Goal: Task Accomplishment & Management: Manage account settings

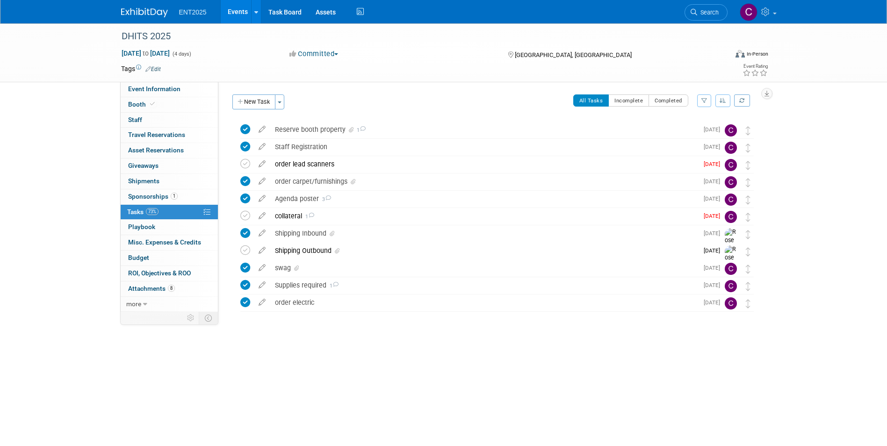
click at [185, 10] on span "ENT2025" at bounding box center [193, 11] width 28 height 7
click at [258, 11] on link at bounding box center [256, 11] width 10 height 23
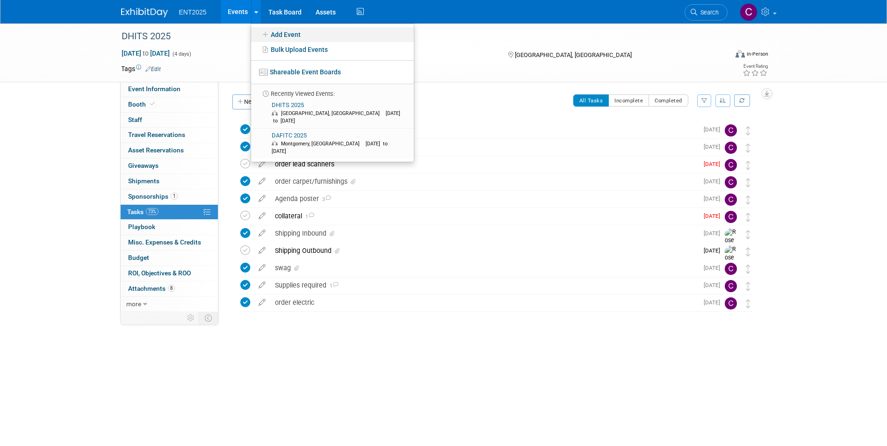
click at [267, 38] on link "Add Event" at bounding box center [332, 34] width 163 height 15
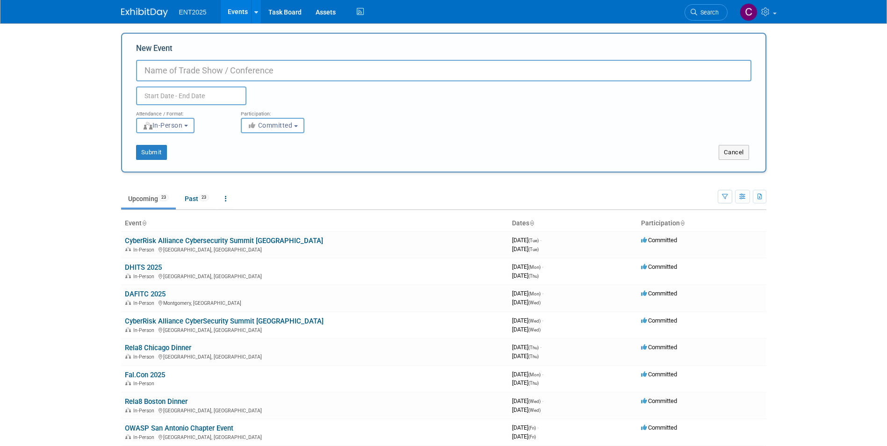
click at [145, 72] on input "New Event" at bounding box center [444, 71] width 616 height 22
type input "APHSA ISM"
click at [141, 93] on input "text" at bounding box center [191, 96] width 110 height 19
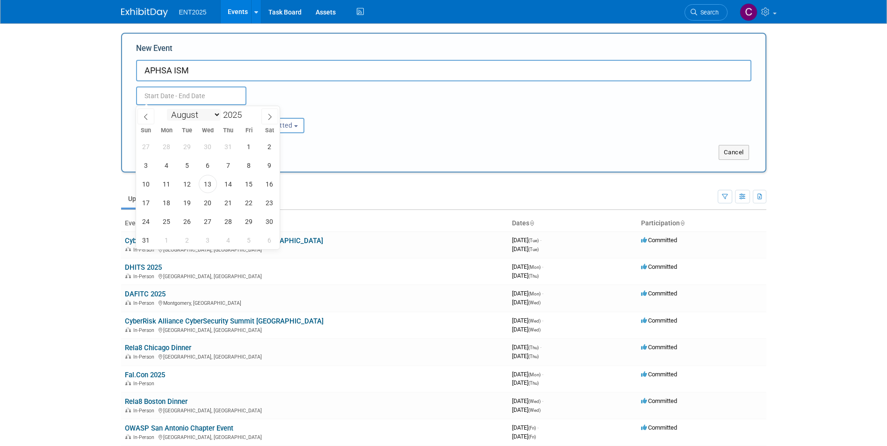
click at [216, 114] on select "January February March April May June July August September October November De…" at bounding box center [194, 115] width 54 height 12
select select "8"
click at [167, 109] on select "January February March April May June July August September October November De…" at bounding box center [194, 115] width 54 height 12
click at [144, 182] on span "14" at bounding box center [146, 184] width 18 height 18
click at [208, 182] on span "17" at bounding box center [208, 184] width 18 height 18
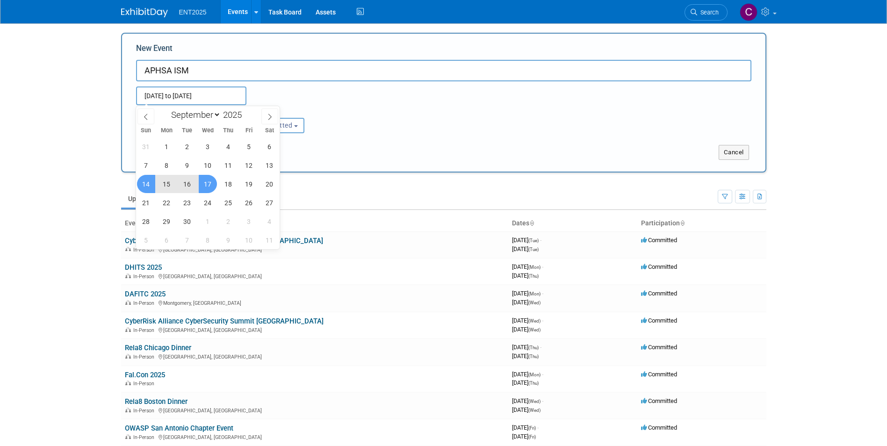
type input "Sep 14, 2025 to Sep 17, 2025"
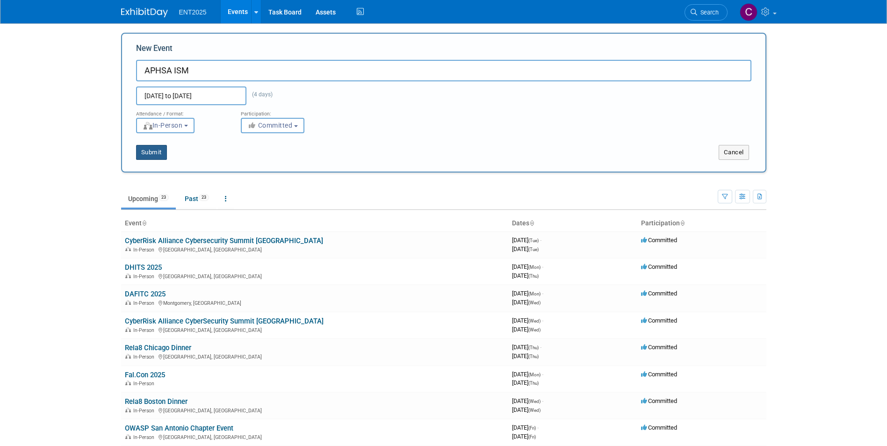
click at [150, 150] on button "Submit" at bounding box center [151, 152] width 31 height 15
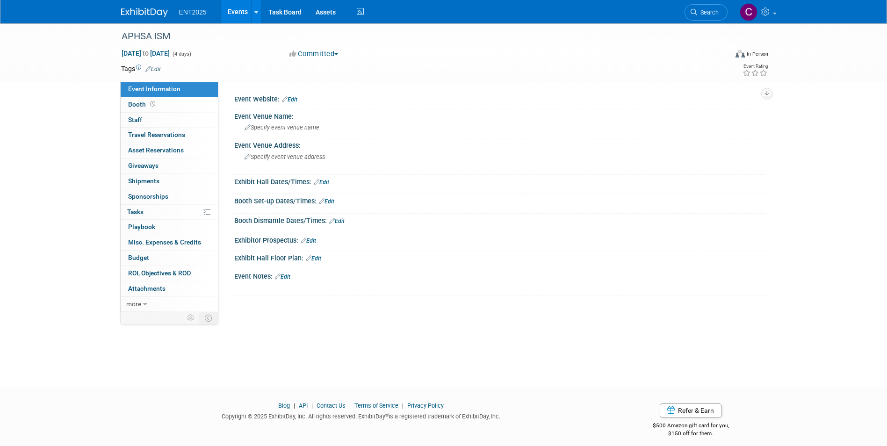
click at [294, 99] on link "Edit" at bounding box center [289, 99] width 15 height 7
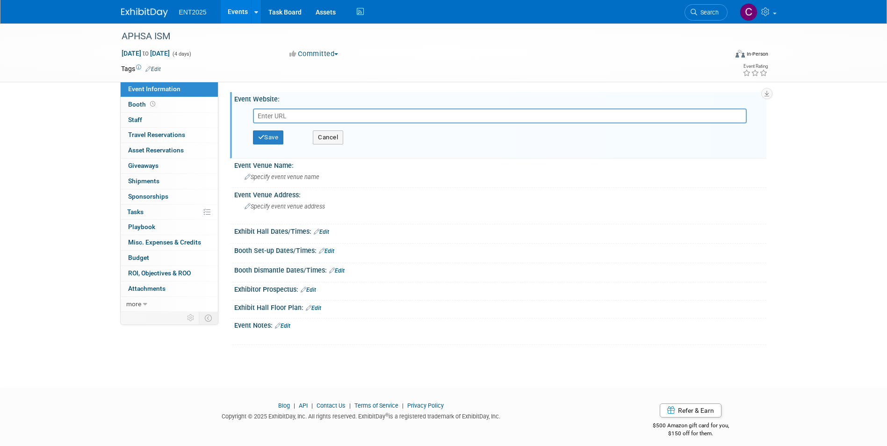
paste input "https://aphsa.org/events/ism-conference/"
type input "https://aphsa.org/events/ism-conference/"
click at [272, 134] on button "Save" at bounding box center [268, 138] width 31 height 14
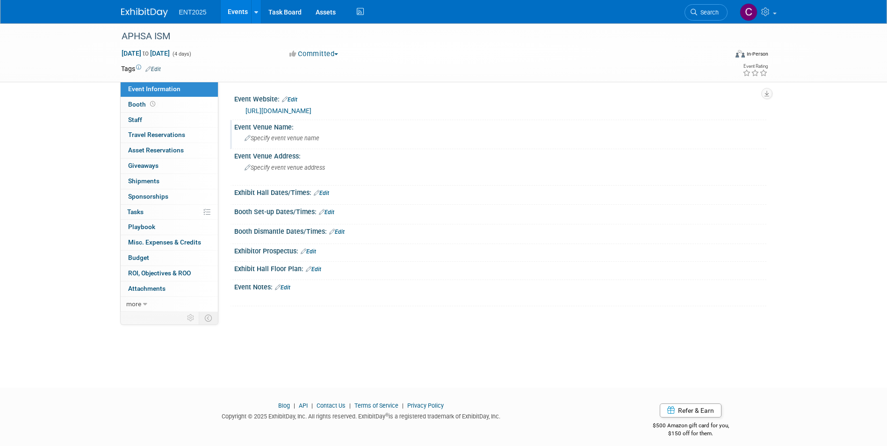
click at [246, 136] on icon at bounding box center [248, 139] width 6 height 6
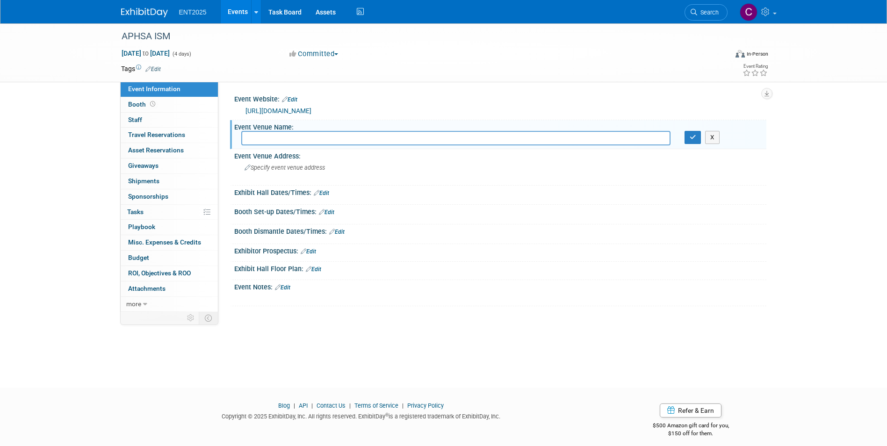
click at [262, 138] on input "text" at bounding box center [455, 138] width 429 height 15
type input "Reno Sparks Convention Center"
click at [689, 131] on button "button" at bounding box center [693, 137] width 17 height 13
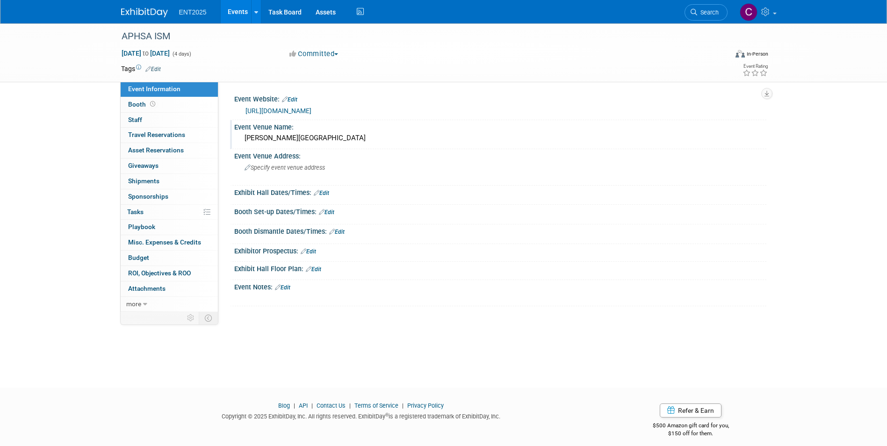
click at [316, 270] on link "Edit" at bounding box center [313, 269] width 15 height 7
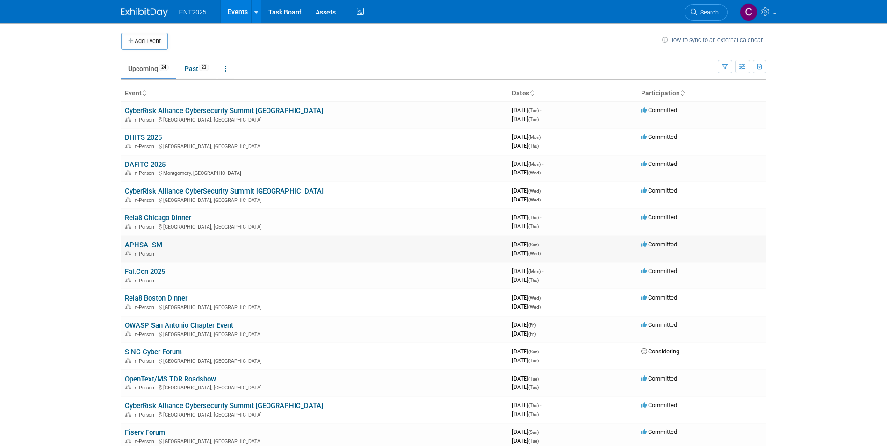
click at [142, 245] on link "APHSA ISM" at bounding box center [143, 245] width 37 height 8
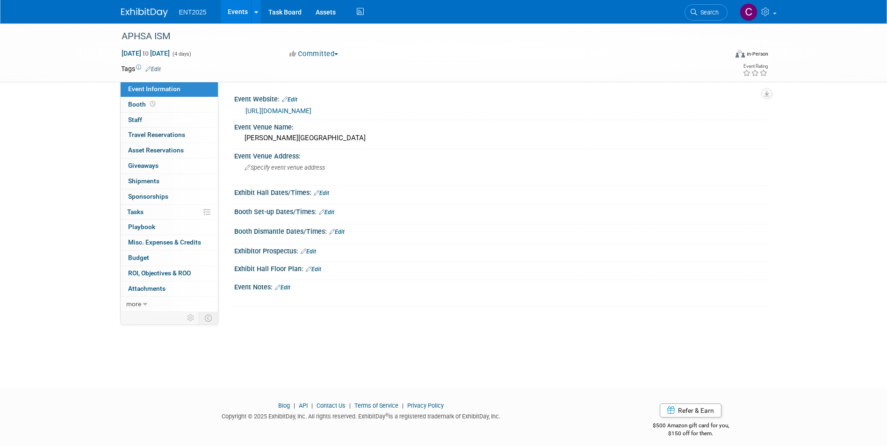
click at [321, 192] on link "Edit" at bounding box center [321, 193] width 15 height 7
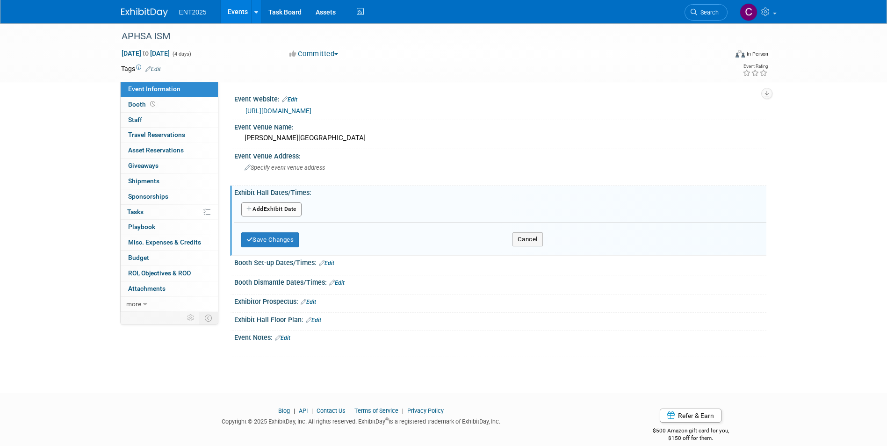
click at [247, 210] on icon "button" at bounding box center [250, 209] width 7 height 6
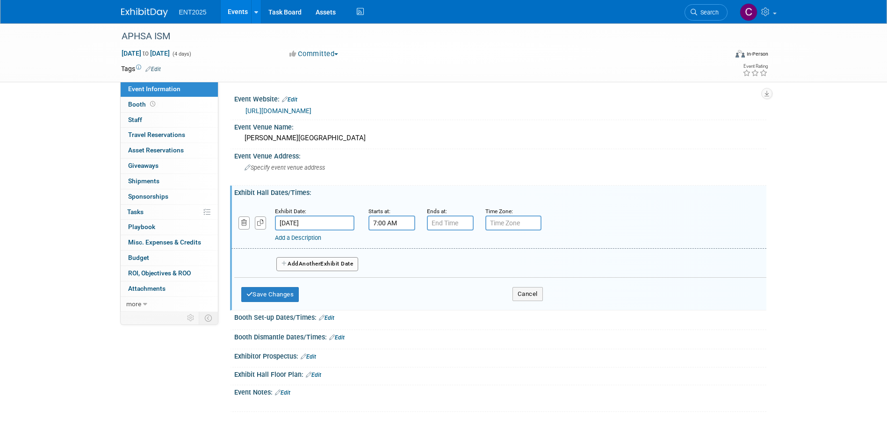
click at [391, 224] on input "7:00 AM" at bounding box center [392, 223] width 47 height 15
click at [391, 247] on span at bounding box center [390, 246] width 16 height 16
click at [389, 289] on span at bounding box center [390, 287] width 16 height 16
click at [433, 289] on span at bounding box center [434, 287] width 16 height 16
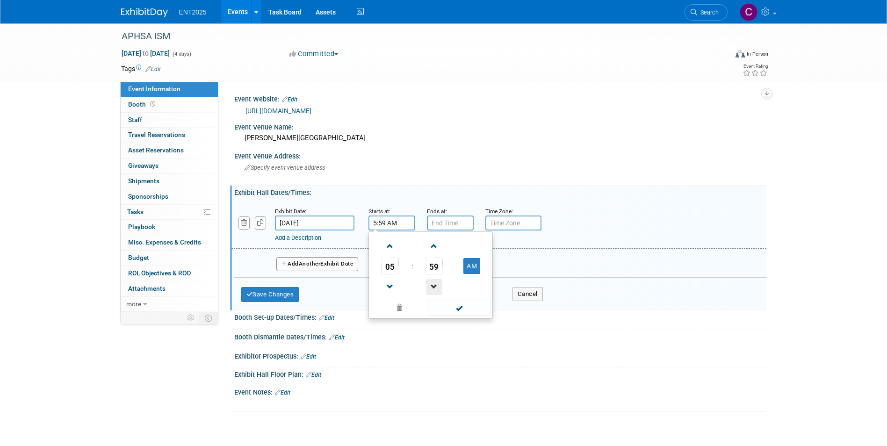
click at [433, 289] on span at bounding box center [434, 287] width 16 height 16
click at [435, 256] on link at bounding box center [434, 246] width 18 height 24
click at [436, 268] on span "59" at bounding box center [434, 266] width 18 height 17
click at [436, 268] on td "30" at bounding box center [446, 271] width 30 height 25
click at [474, 267] on button "AM" at bounding box center [472, 266] width 17 height 16
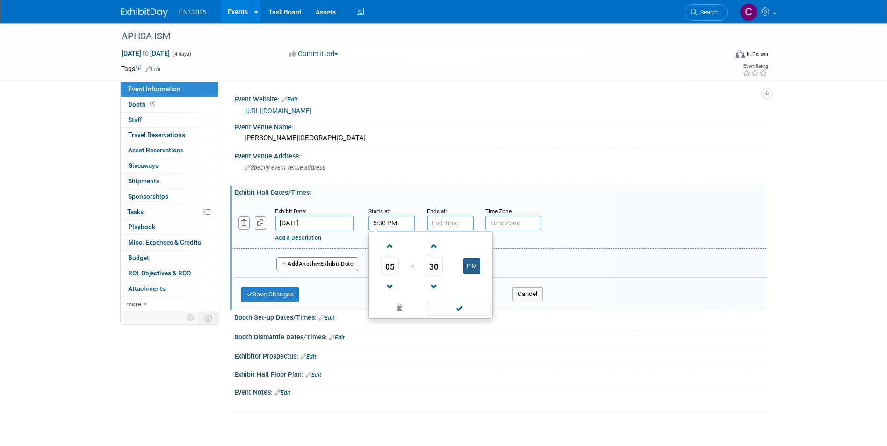
click at [474, 267] on button "PM" at bounding box center [472, 266] width 17 height 16
click at [470, 267] on button "AM" at bounding box center [472, 266] width 17 height 16
type input "5:30 PM"
click at [456, 224] on input "7:00 PM" at bounding box center [450, 223] width 47 height 15
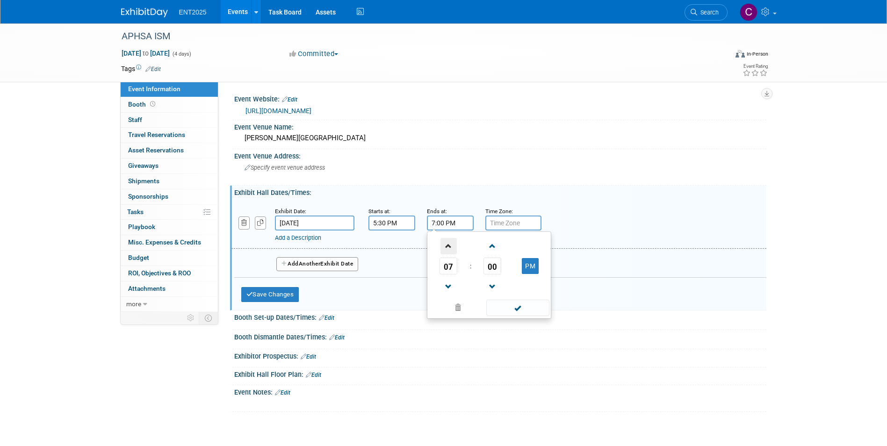
click at [447, 248] on span at bounding box center [449, 246] width 16 height 16
click at [495, 265] on span "00" at bounding box center [493, 266] width 18 height 17
click at [495, 265] on td "30" at bounding box center [504, 271] width 30 height 25
type input "8:30 PM"
click at [509, 221] on input "text" at bounding box center [514, 223] width 56 height 15
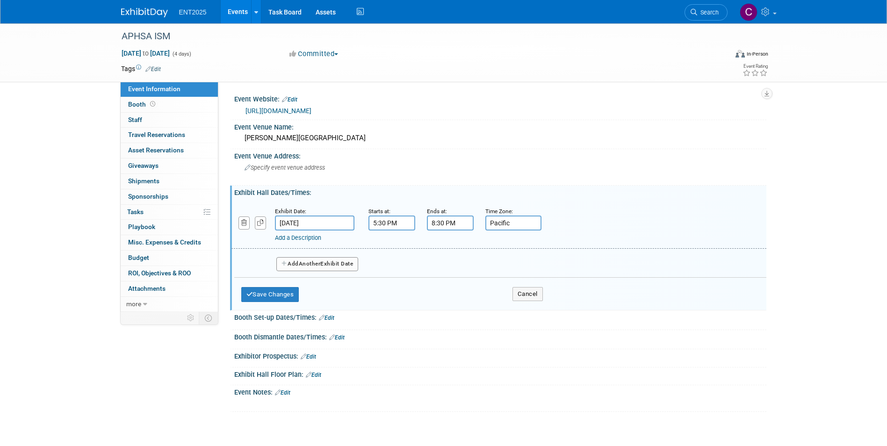
type input "Pacific"
click at [284, 263] on icon "button" at bounding box center [285, 264] width 7 height 6
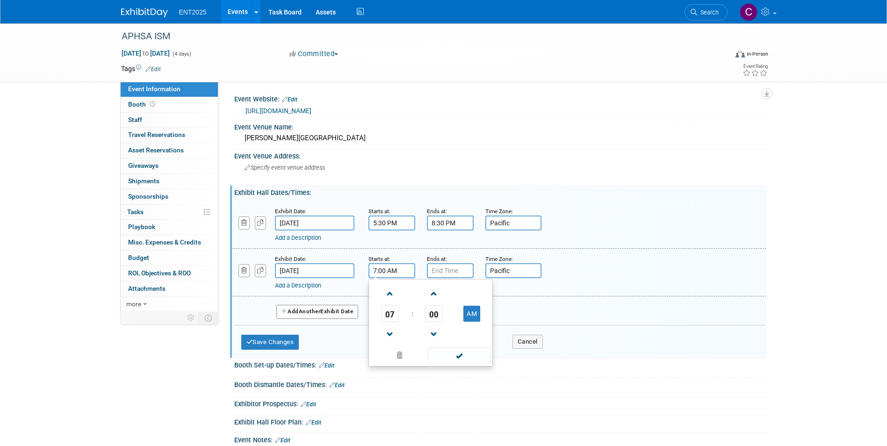
click at [381, 272] on input "7:00 AM" at bounding box center [392, 270] width 47 height 15
click at [388, 293] on span at bounding box center [390, 294] width 16 height 16
click at [436, 318] on span "00" at bounding box center [434, 313] width 18 height 17
click at [413, 344] on td "45" at bounding box center [416, 344] width 30 height 25
type input "8:45 AM"
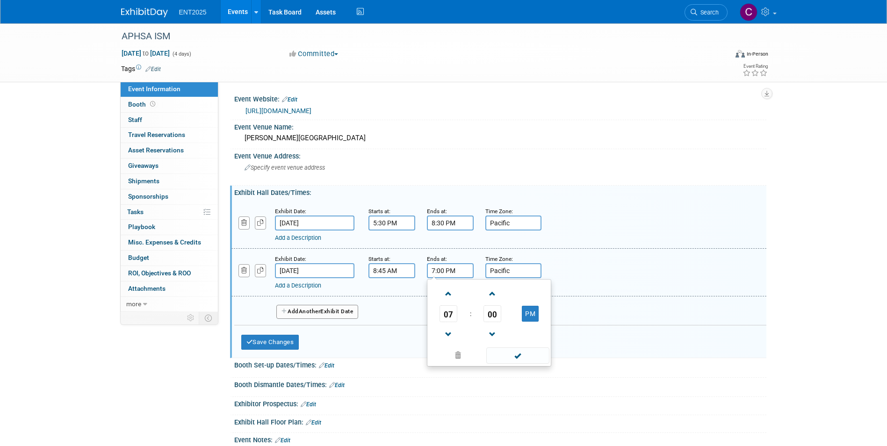
click at [457, 268] on input "7:00 PM" at bounding box center [450, 270] width 47 height 15
click at [444, 335] on span at bounding box center [449, 335] width 16 height 16
type input "6:00 PM"
click at [512, 356] on span at bounding box center [517, 356] width 63 height 16
click at [284, 311] on icon "button" at bounding box center [285, 312] width 7 height 6
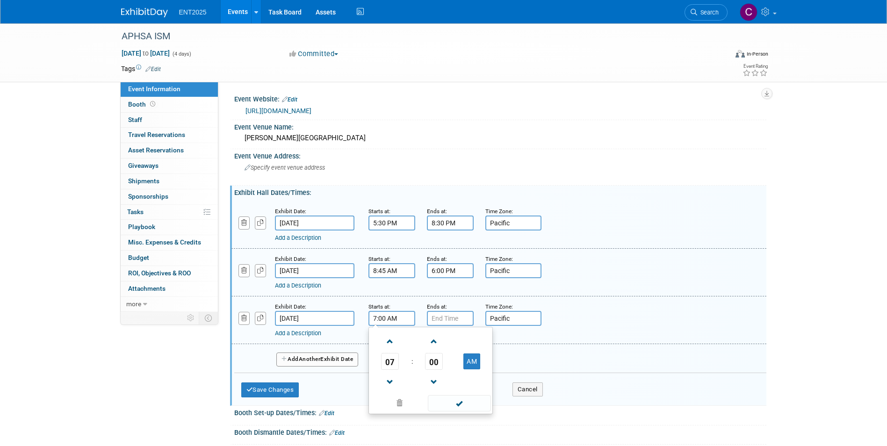
click at [382, 319] on input "7:00 AM" at bounding box center [392, 318] width 47 height 15
click at [389, 338] on span at bounding box center [390, 342] width 16 height 16
click at [434, 364] on span "00" at bounding box center [434, 361] width 18 height 17
click at [441, 364] on td "30" at bounding box center [446, 367] width 30 height 25
type input "8:30 AM"
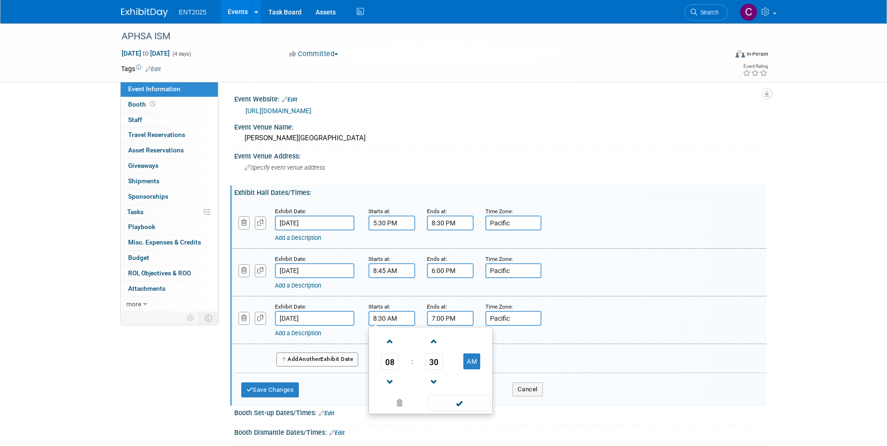
click at [450, 316] on input "7:00 PM" at bounding box center [450, 318] width 47 height 15
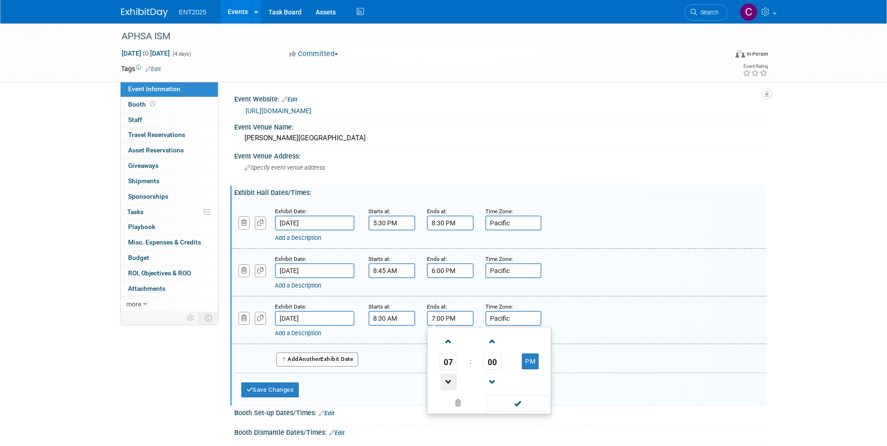
click at [450, 381] on span at bounding box center [449, 382] width 16 height 16
click at [496, 363] on span "00" at bounding box center [493, 361] width 18 height 17
click at [496, 363] on td "30" at bounding box center [504, 367] width 30 height 25
type input "6:30 PM"
click at [516, 403] on span at bounding box center [517, 403] width 63 height 16
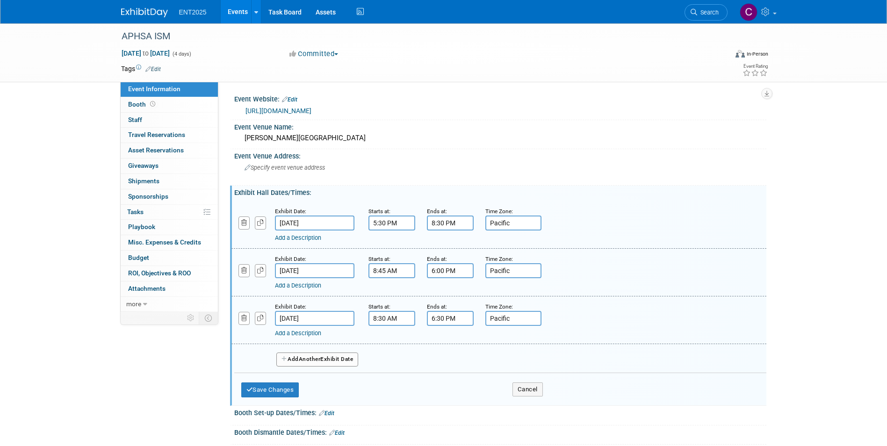
click at [283, 356] on icon "button" at bounding box center [285, 359] width 7 height 6
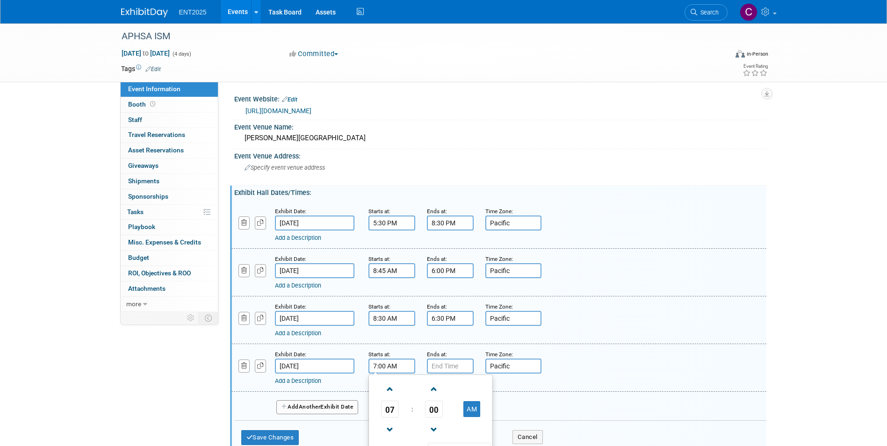
click at [382, 365] on input "7:00 AM" at bounding box center [392, 366] width 47 height 15
click at [436, 410] on span "00" at bounding box center [434, 409] width 18 height 17
click at [436, 410] on td "30" at bounding box center [446, 414] width 30 height 25
type input "7:30 AM"
click at [448, 370] on input "7:00 PM" at bounding box center [450, 366] width 47 height 15
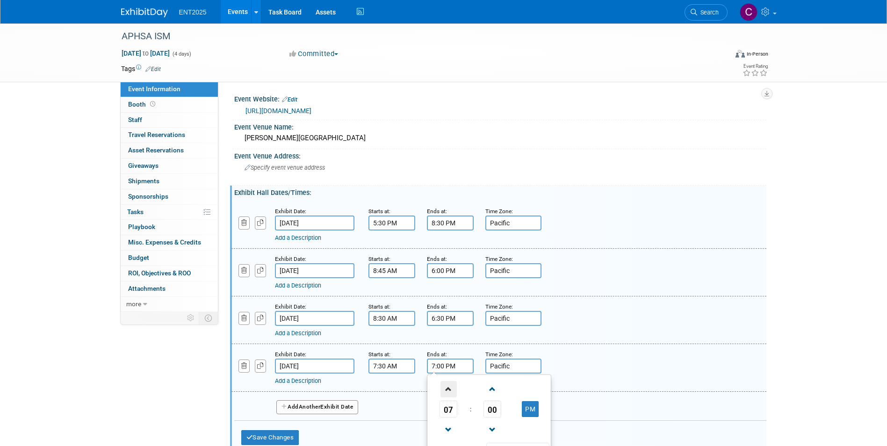
click at [446, 391] on span at bounding box center [449, 389] width 16 height 16
click at [486, 411] on span "00" at bounding box center [493, 409] width 18 height 17
click at [501, 416] on td "30" at bounding box center [504, 414] width 30 height 25
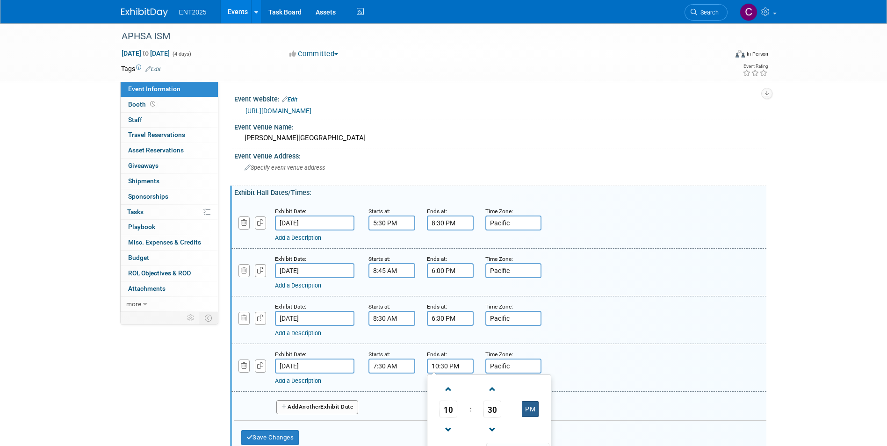
click at [527, 410] on button "PM" at bounding box center [530, 409] width 17 height 16
type input "10:30 AM"
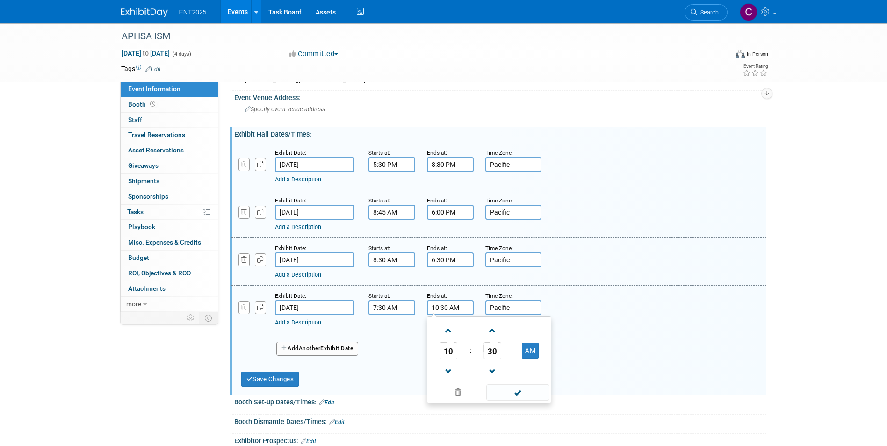
scroll to position [187, 0]
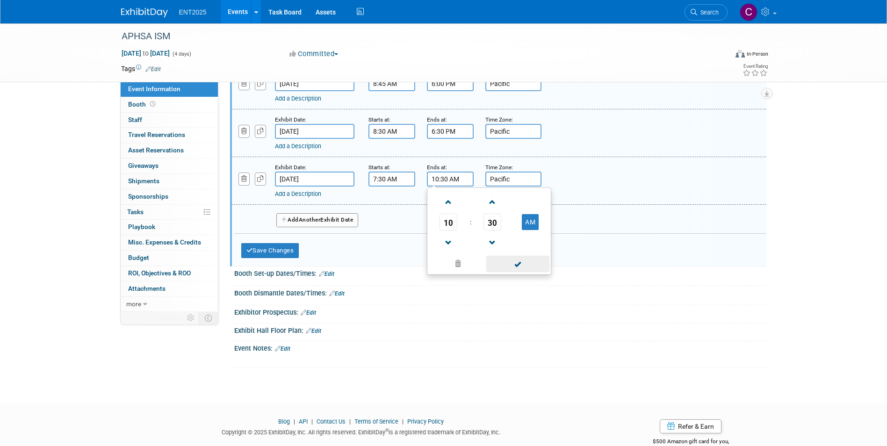
click at [517, 262] on span at bounding box center [517, 264] width 63 height 16
click at [250, 248] on icon "button" at bounding box center [250, 250] width 7 height 6
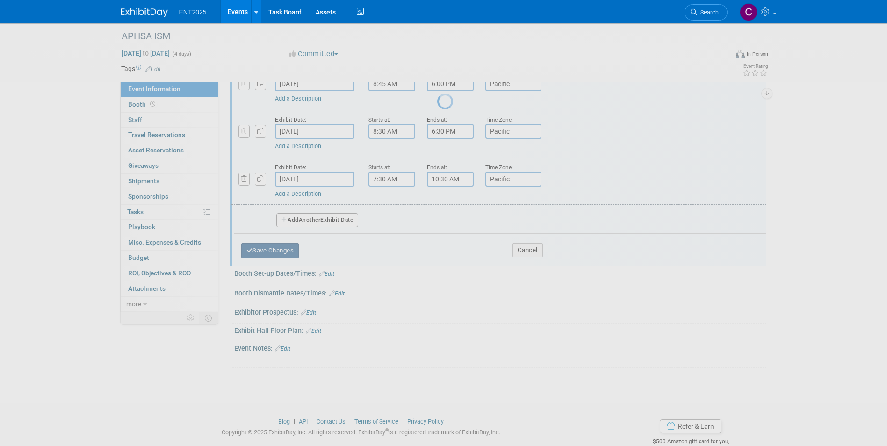
scroll to position [7, 0]
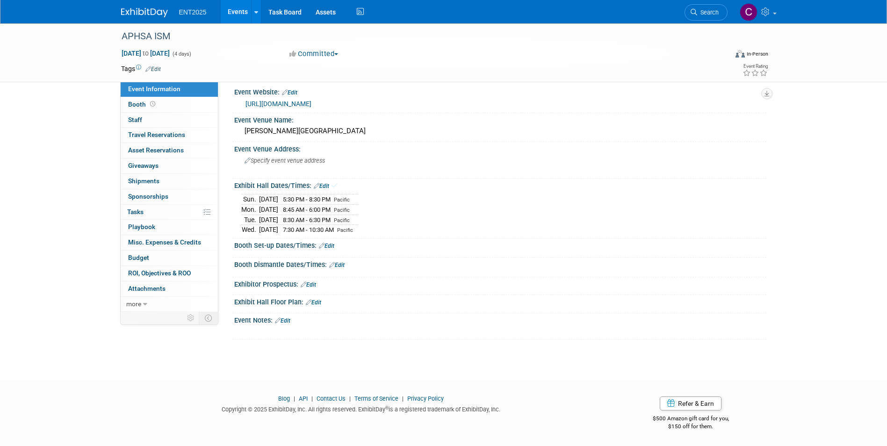
click at [327, 243] on link "Edit" at bounding box center [326, 246] width 15 height 7
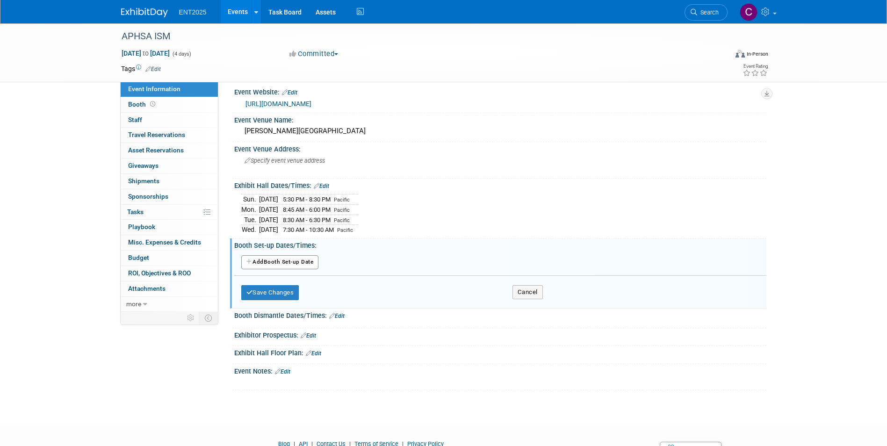
click at [246, 259] on button "Add Another Booth Set-up Date" at bounding box center [280, 262] width 78 height 14
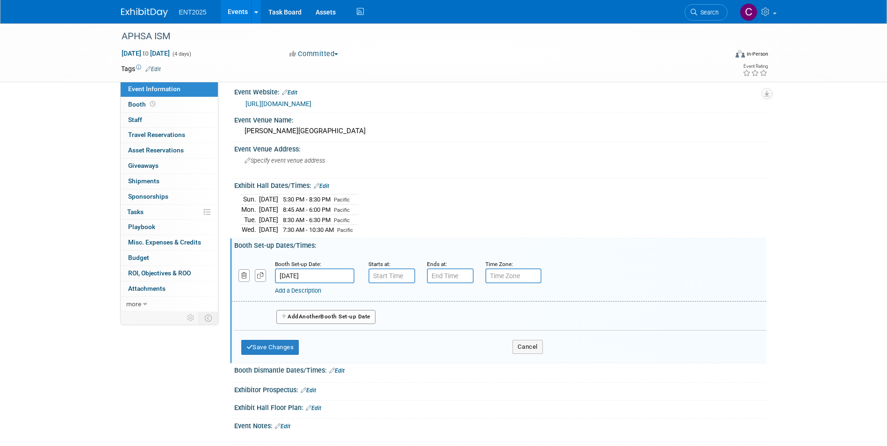
click at [299, 274] on input "[DATE]" at bounding box center [315, 276] width 80 height 15
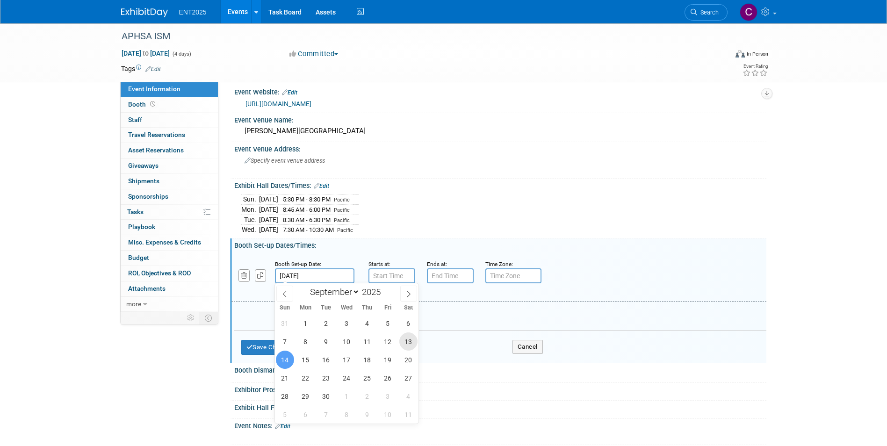
click at [413, 342] on span "13" at bounding box center [408, 342] width 18 height 18
type input "[DATE]"
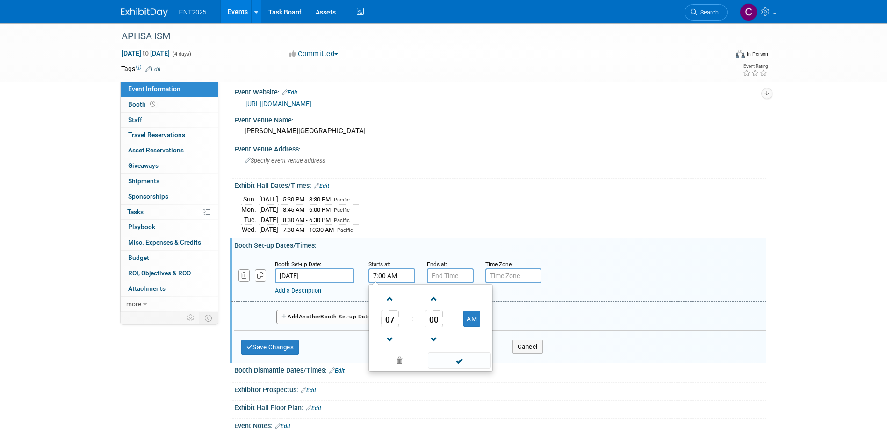
click at [385, 276] on input "7:00 AM" at bounding box center [392, 276] width 47 height 15
click at [389, 295] on span at bounding box center [390, 299] width 16 height 16
type input "8:00 AM"
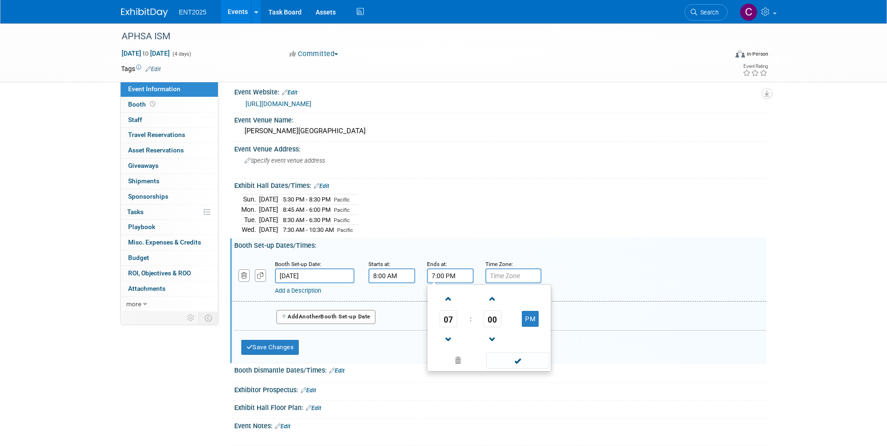
click at [448, 274] on input "7:00 PM" at bounding box center [450, 276] width 47 height 15
click at [449, 340] on span at bounding box center [449, 340] width 16 height 16
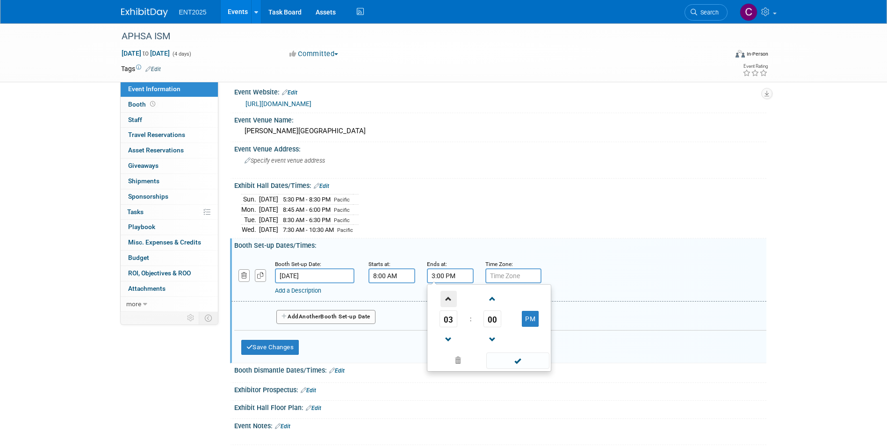
click at [448, 292] on span at bounding box center [449, 299] width 16 height 16
type input "5:00 PM"
click at [499, 277] on input "text" at bounding box center [514, 276] width 56 height 15
type input "Pacific"
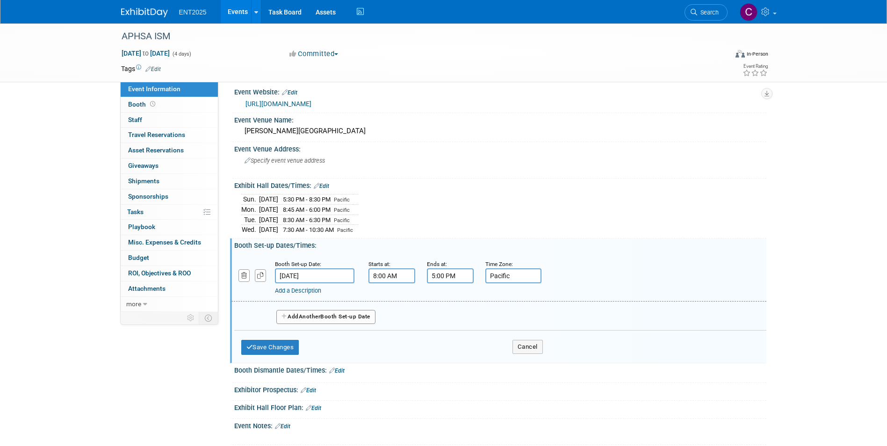
click at [282, 314] on icon "button" at bounding box center [285, 317] width 7 height 6
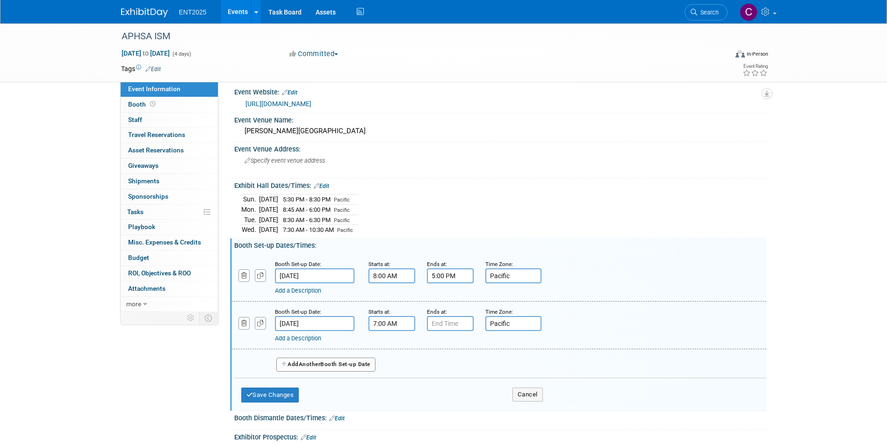
click at [401, 325] on input "7:00 AM" at bounding box center [392, 323] width 47 height 15
click at [391, 345] on span at bounding box center [390, 347] width 16 height 16
type input "8:00 AM"
click at [450, 324] on input "7:00 PM" at bounding box center [450, 323] width 47 height 15
click at [449, 390] on span at bounding box center [449, 387] width 16 height 16
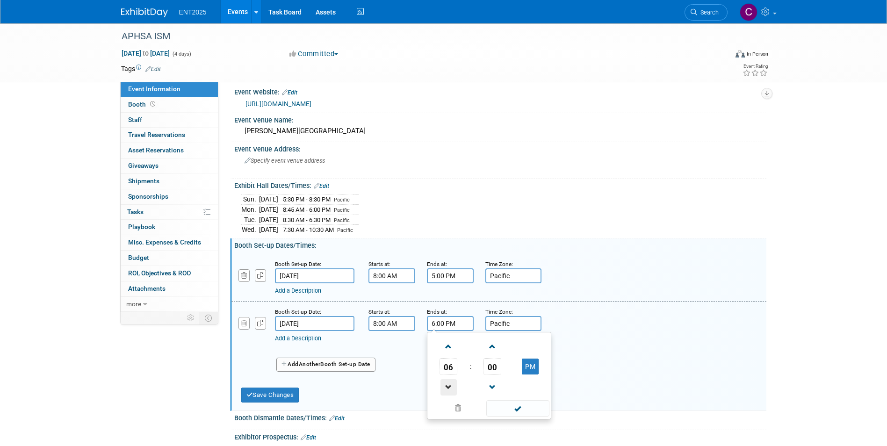
click at [449, 390] on span at bounding box center [449, 387] width 16 height 16
type input "3:00 PM"
click at [560, 307] on div "Add a Description Description:" at bounding box center [499, 325] width 549 height 36
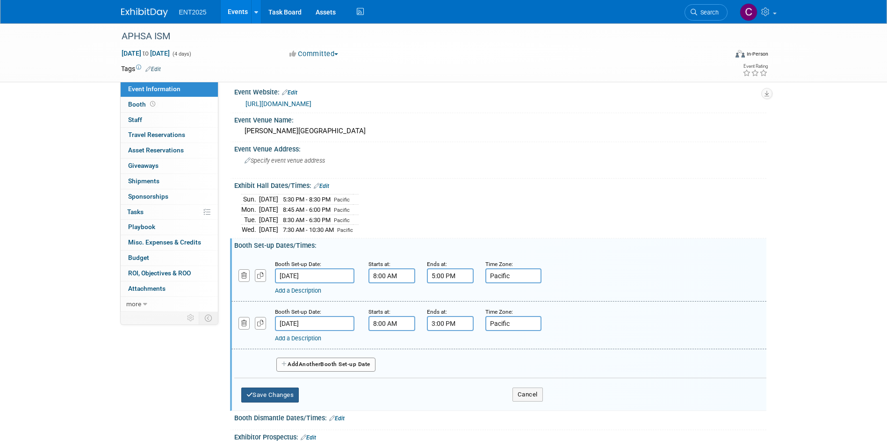
click at [249, 395] on icon "button" at bounding box center [250, 395] width 7 height 6
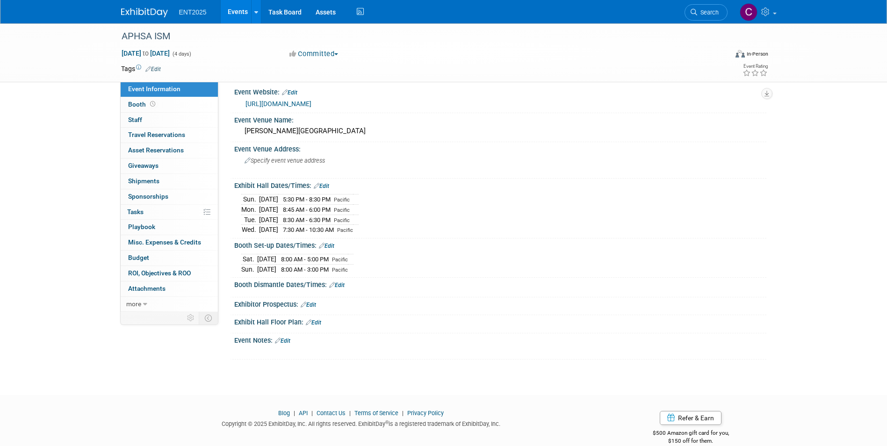
click at [341, 283] on link "Edit" at bounding box center [336, 285] width 15 height 7
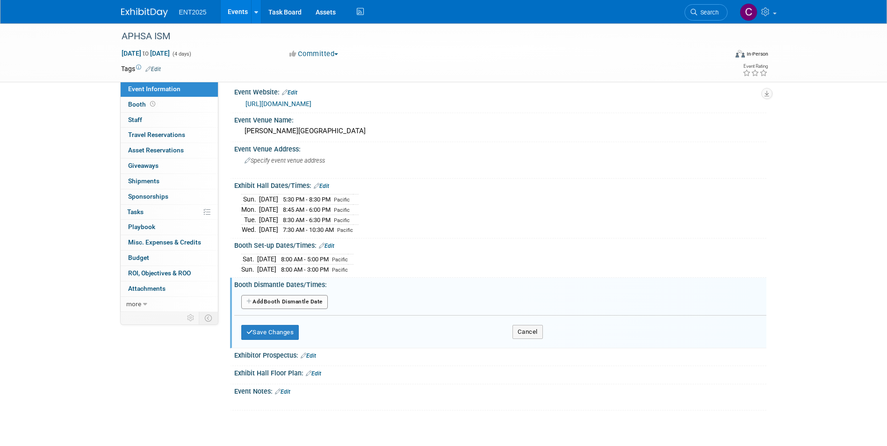
click at [248, 300] on icon "button" at bounding box center [250, 302] width 7 height 6
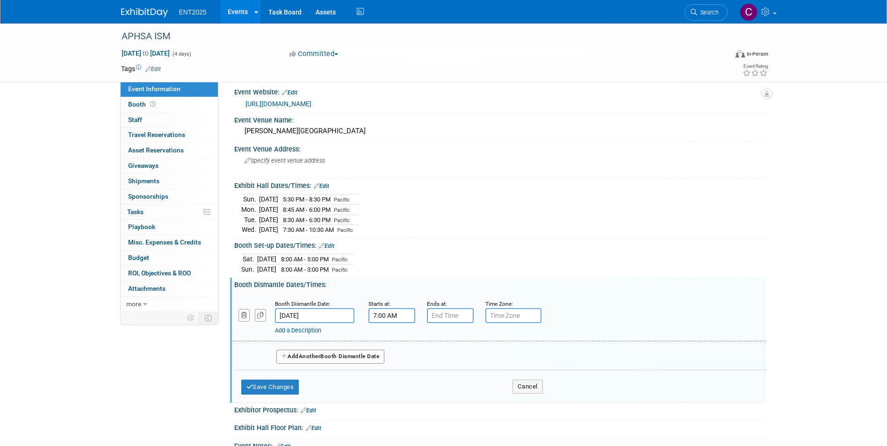
click at [399, 312] on input "7:00 AM" at bounding box center [392, 315] width 47 height 15
click at [388, 335] on span at bounding box center [390, 339] width 16 height 16
click at [388, 336] on span at bounding box center [390, 339] width 16 height 16
click at [433, 359] on span "00" at bounding box center [434, 358] width 18 height 17
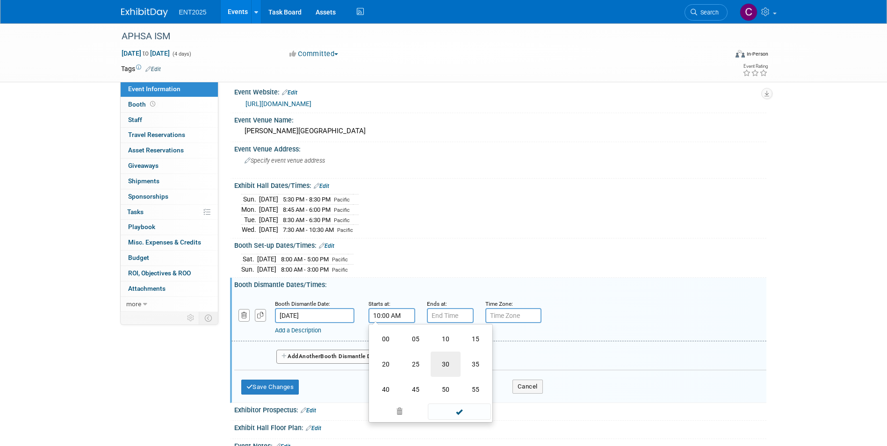
click at [441, 363] on td "30" at bounding box center [446, 364] width 30 height 25
type input "10:30 AM"
click at [439, 311] on input "7:00 PM" at bounding box center [450, 315] width 47 height 15
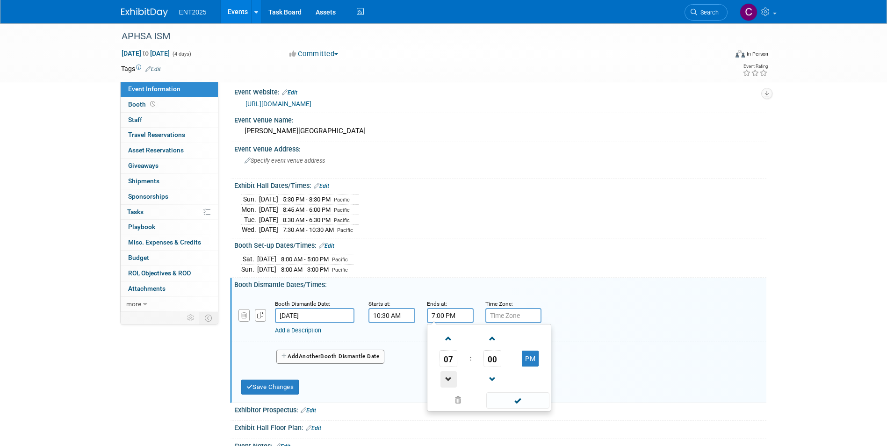
click at [444, 376] on span at bounding box center [449, 379] width 16 height 16
type input "6:00 PM"
click at [515, 317] on input "text" at bounding box center [514, 315] width 56 height 15
type input "Pacific"
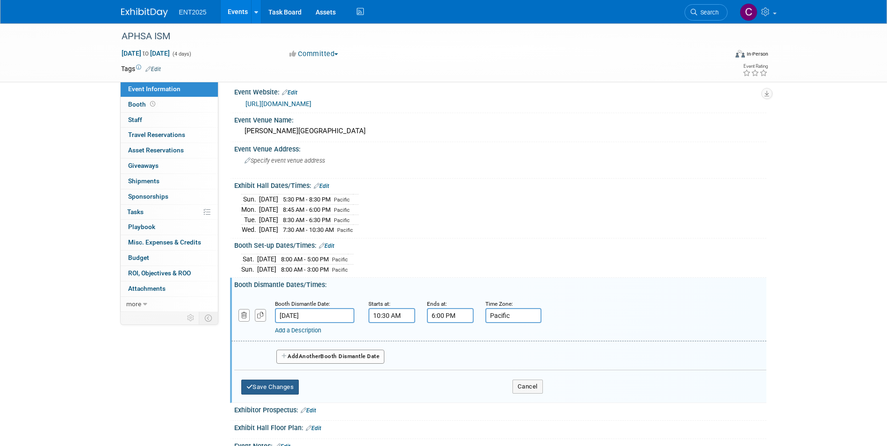
click at [258, 386] on button "Save Changes" at bounding box center [270, 387] width 58 height 15
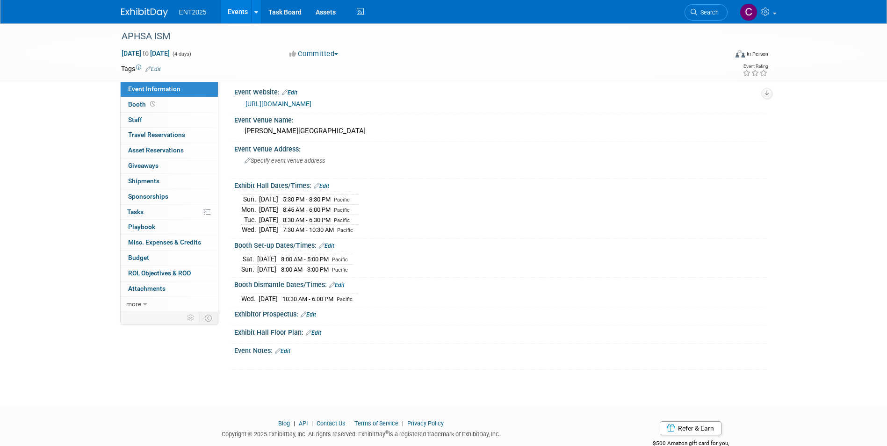
click at [314, 312] on link "Edit" at bounding box center [308, 315] width 15 height 7
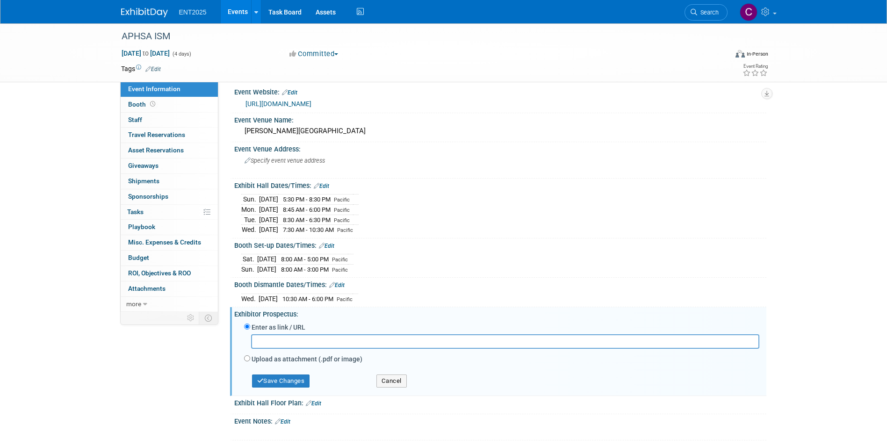
click at [271, 343] on input "text" at bounding box center [505, 341] width 508 height 15
paste input "[URL][DOMAIN_NAME]"
type input "[URL][DOMAIN_NAME]"
click at [295, 384] on button "Save Changes" at bounding box center [281, 381] width 58 height 13
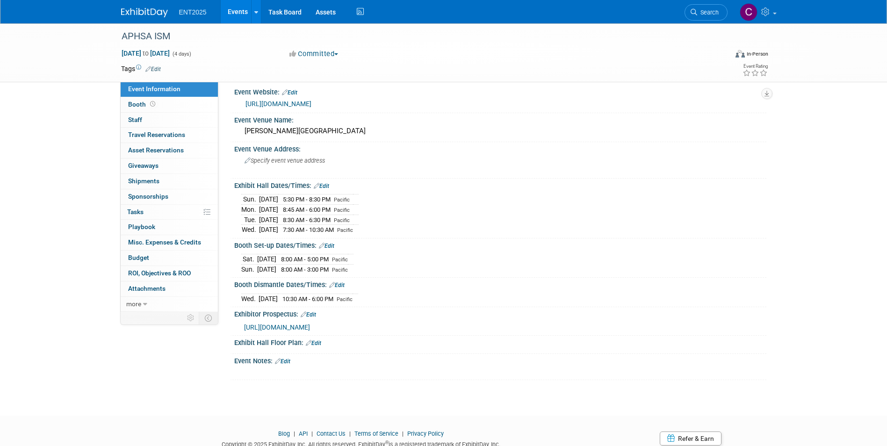
click at [291, 324] on span "[URL][DOMAIN_NAME]" at bounding box center [277, 327] width 66 height 7
click at [278, 358] on icon at bounding box center [278, 361] width 6 height 6
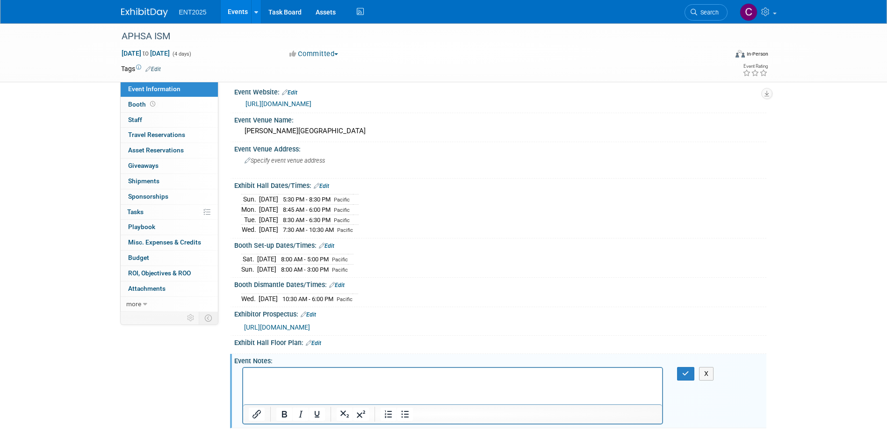
scroll to position [0, 0]
click at [687, 367] on button "button" at bounding box center [685, 374] width 17 height 14
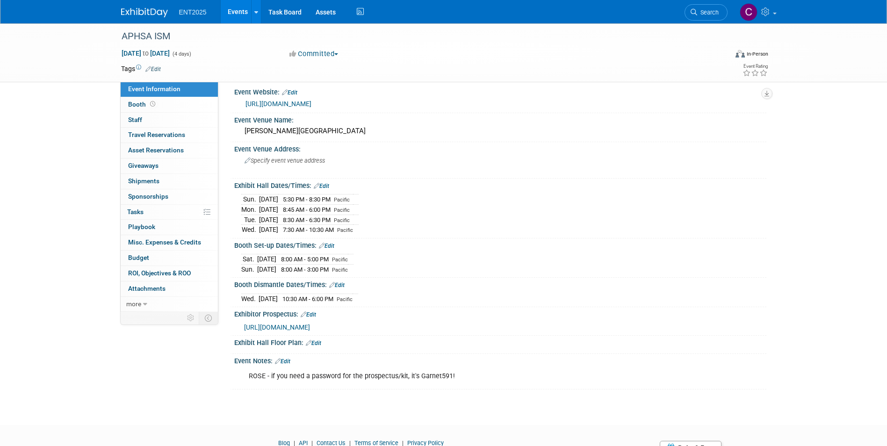
click at [316, 340] on link "Edit" at bounding box center [313, 343] width 15 height 7
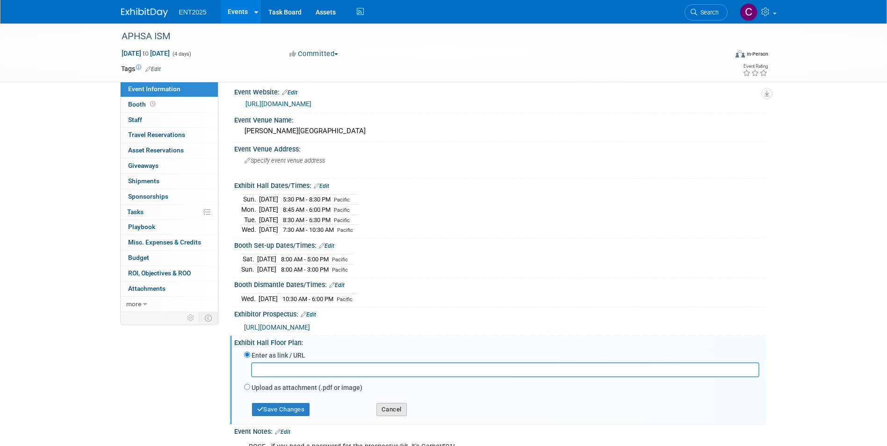
click at [396, 410] on button "Cancel" at bounding box center [392, 409] width 30 height 13
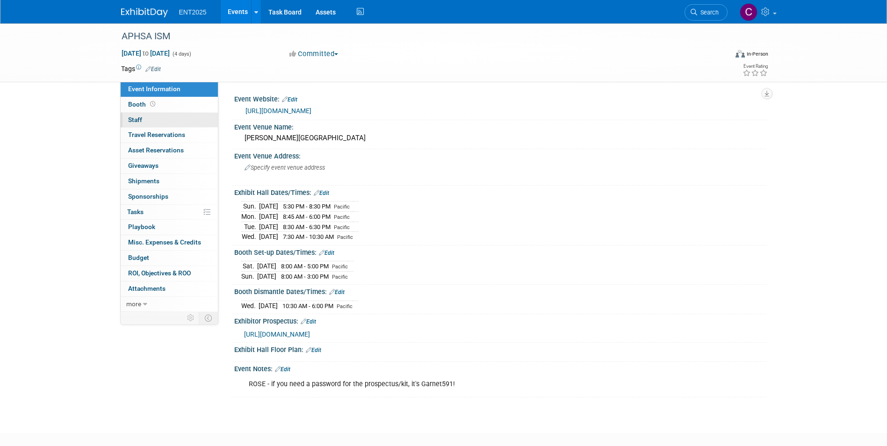
click at [138, 118] on span "Staff 0" at bounding box center [135, 119] width 14 height 7
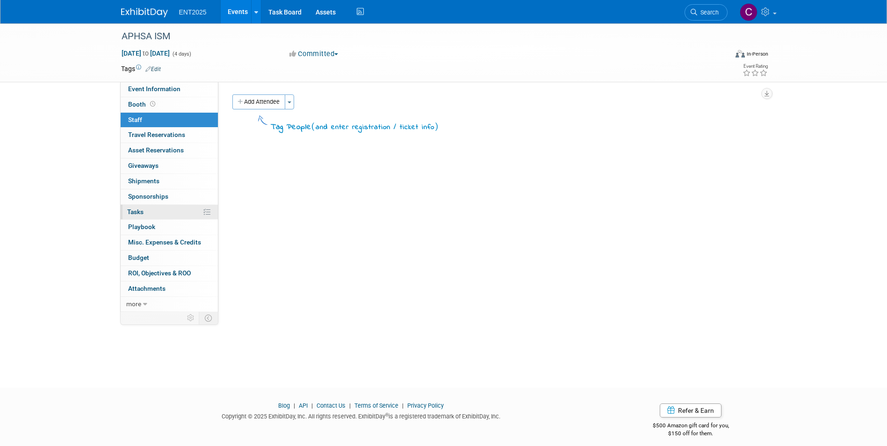
click at [137, 207] on link "0% Tasks 0%" at bounding box center [169, 212] width 97 height 15
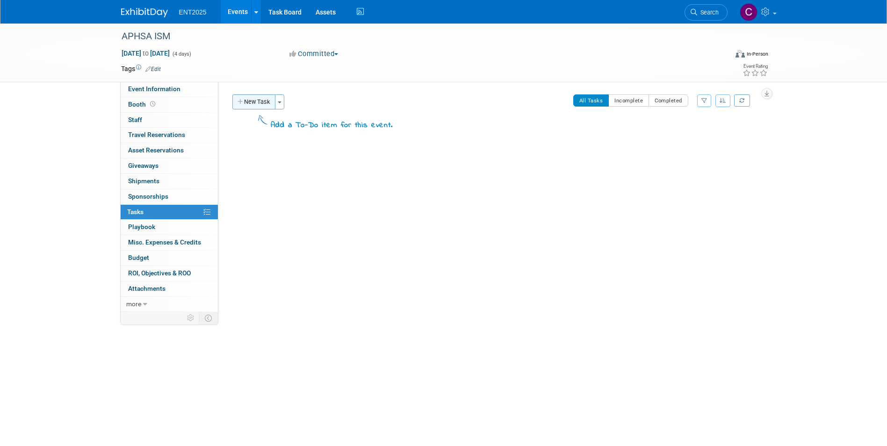
click at [239, 102] on icon "button" at bounding box center [241, 102] width 7 height 6
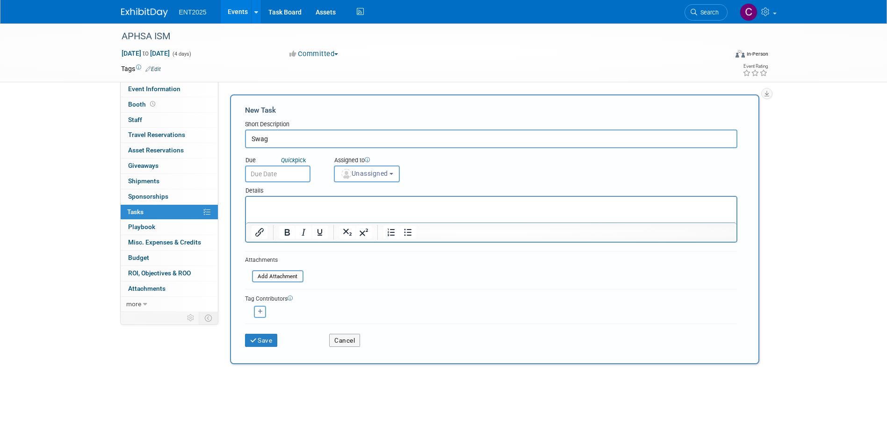
type input "Swag"
click at [278, 173] on input "text" at bounding box center [277, 174] width 65 height 17
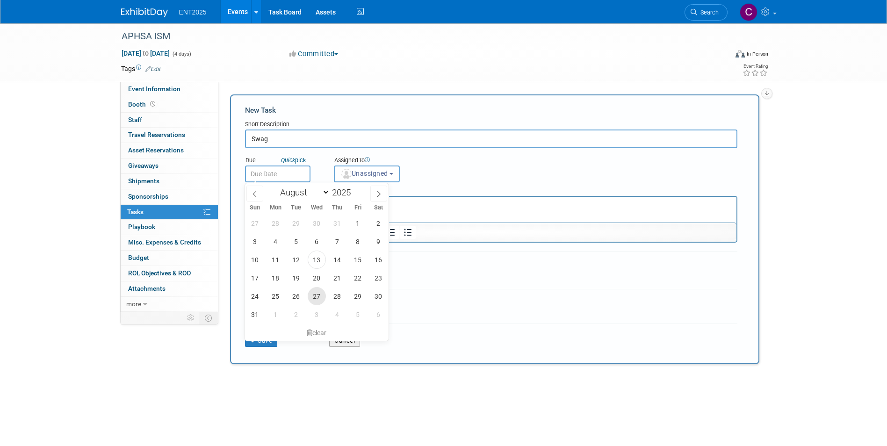
click at [317, 296] on span "27" at bounding box center [317, 296] width 18 height 18
type input "Aug 27, 2025"
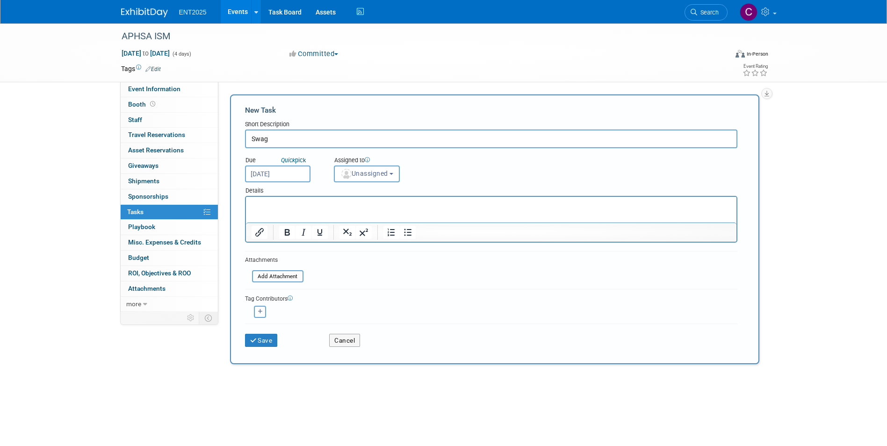
click at [255, 207] on p "Rich Text Area. Press ALT-0 for help." at bounding box center [491, 205] width 480 height 9
click at [399, 177] on button "Unassigned" at bounding box center [367, 174] width 66 height 17
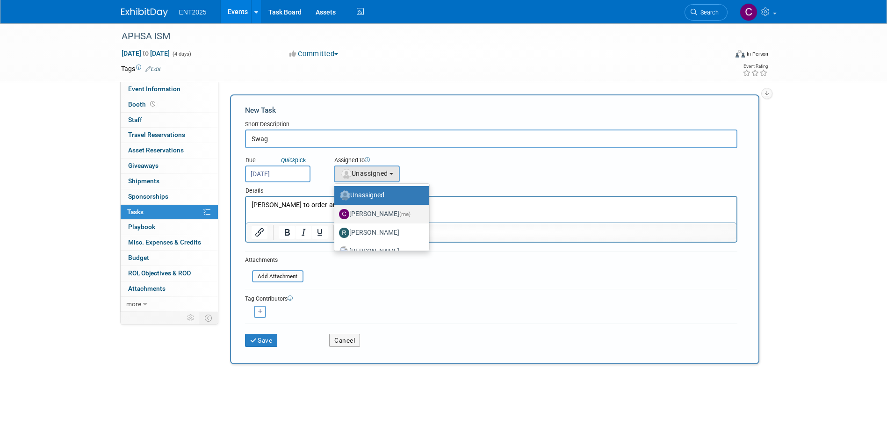
click at [391, 213] on label "[PERSON_NAME] (me)" at bounding box center [379, 214] width 81 height 15
click at [336, 213] on input "[PERSON_NAME] (me)" at bounding box center [333, 213] width 6 height 6
select select "c679912e-9f1b-4cbc-9cec-690f5e98d8db"
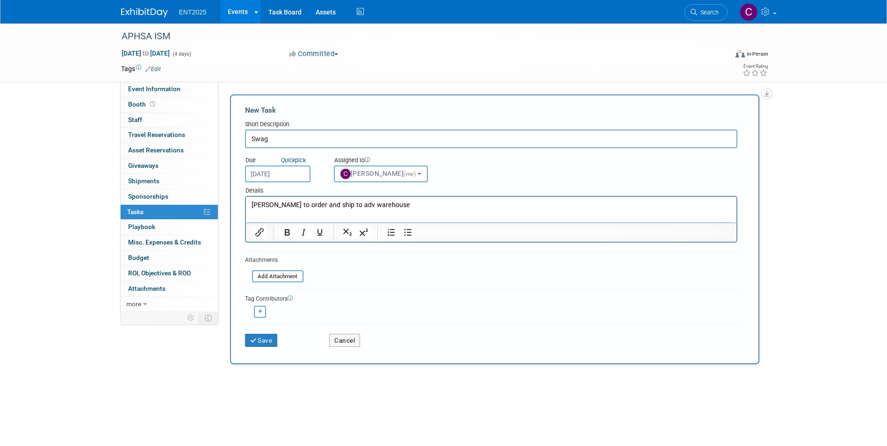
click at [260, 313] on icon "button" at bounding box center [260, 311] width 5 height 5
select select
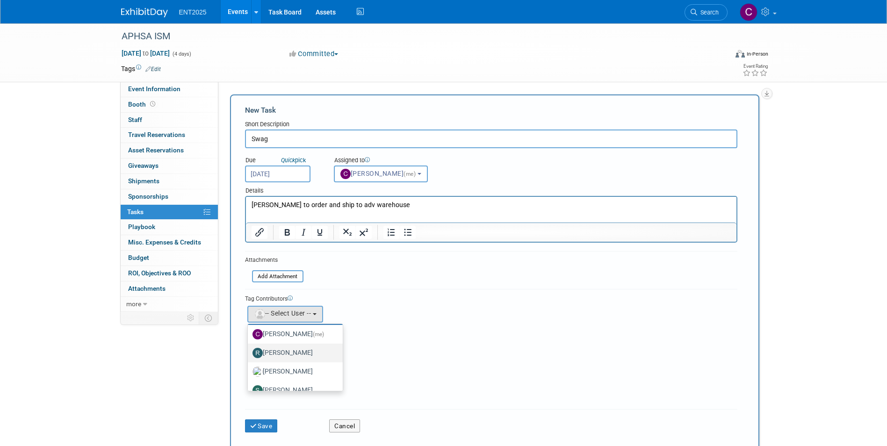
scroll to position [31, 0]
click at [277, 365] on label "[PERSON_NAME]" at bounding box center [293, 360] width 81 height 15
click at [249, 363] on input "[PERSON_NAME]" at bounding box center [246, 359] width 6 height 6
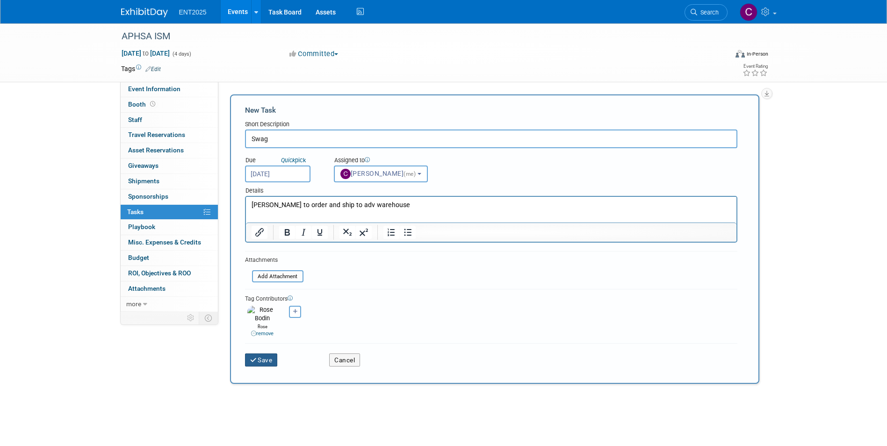
click at [252, 357] on icon "submit" at bounding box center [254, 360] width 8 height 7
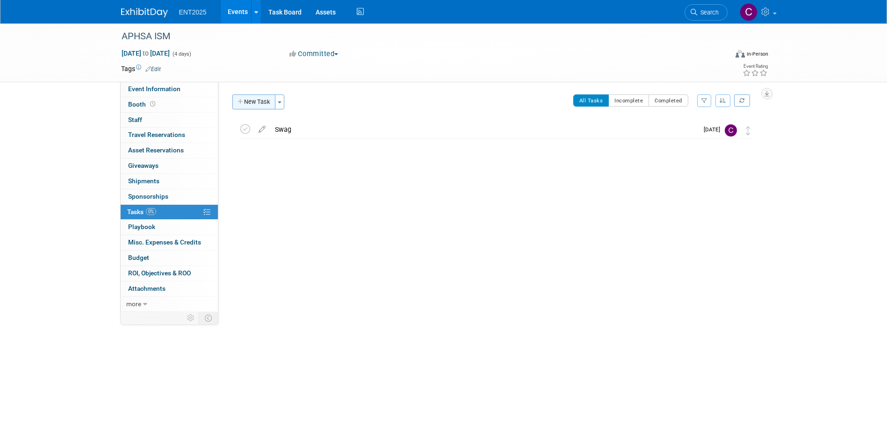
click at [240, 100] on icon "button" at bounding box center [241, 102] width 7 height 6
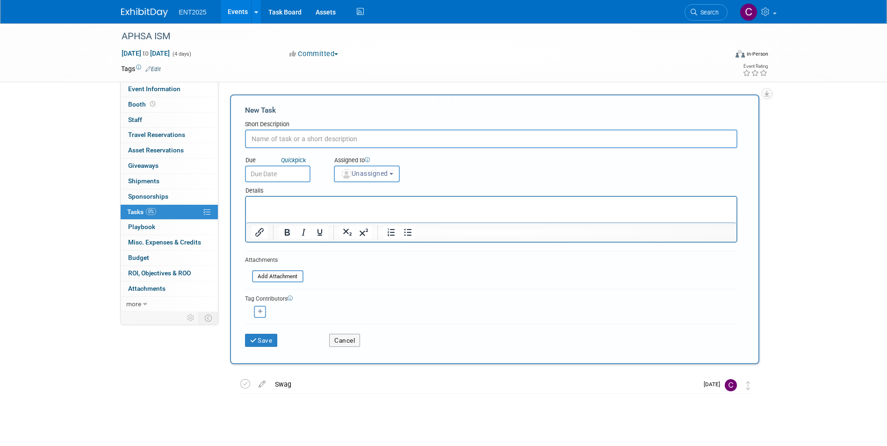
scroll to position [0, 0]
type input "Register staff"
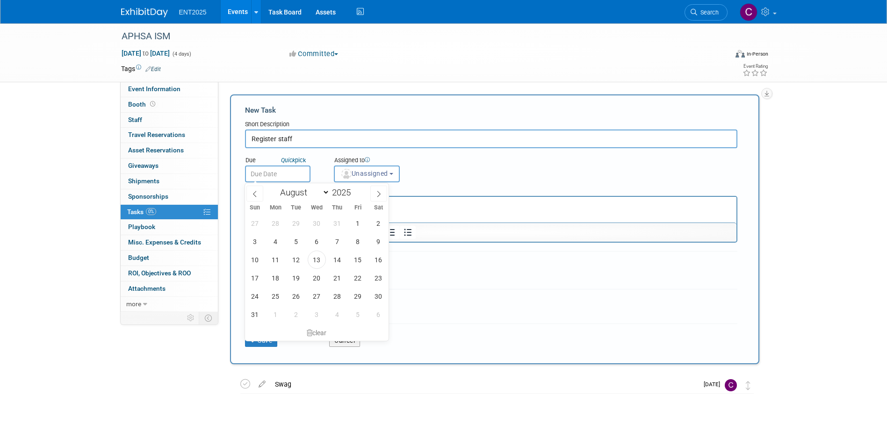
click at [273, 172] on input "text" at bounding box center [277, 174] width 65 height 17
click at [356, 265] on span "15" at bounding box center [358, 260] width 18 height 18
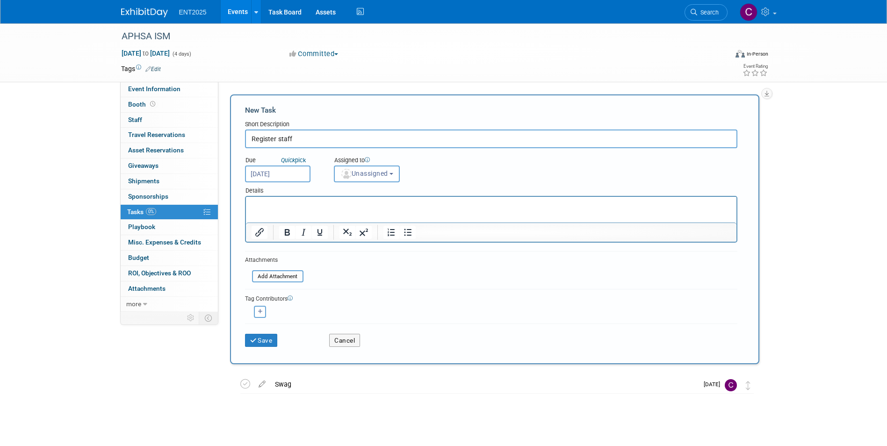
click at [296, 174] on input "Aug 15, 2025" at bounding box center [277, 174] width 65 height 17
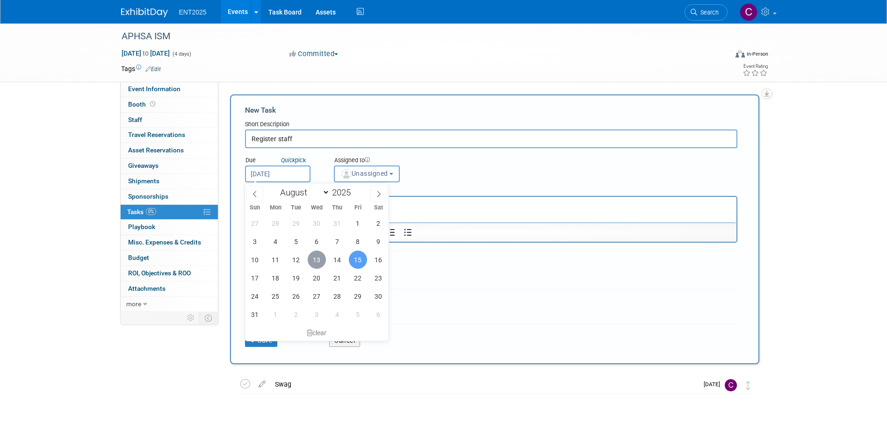
click at [315, 264] on span "13" at bounding box center [317, 260] width 18 height 18
type input "Aug 13, 2025"
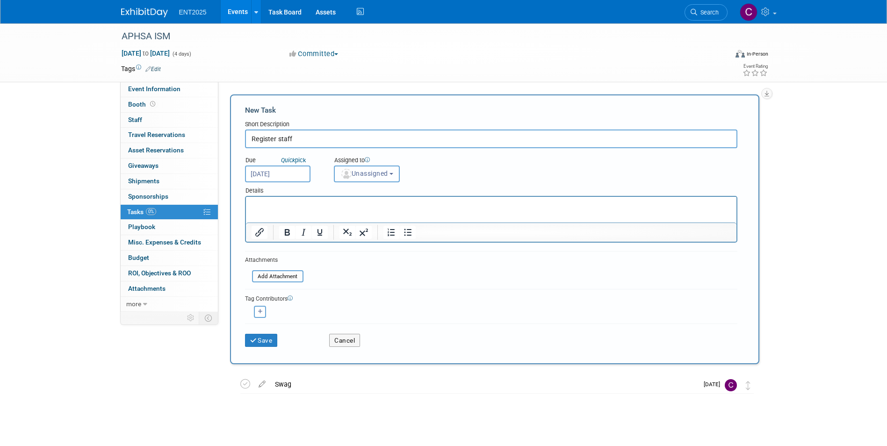
click at [370, 170] on span "Unassigned" at bounding box center [365, 173] width 48 height 7
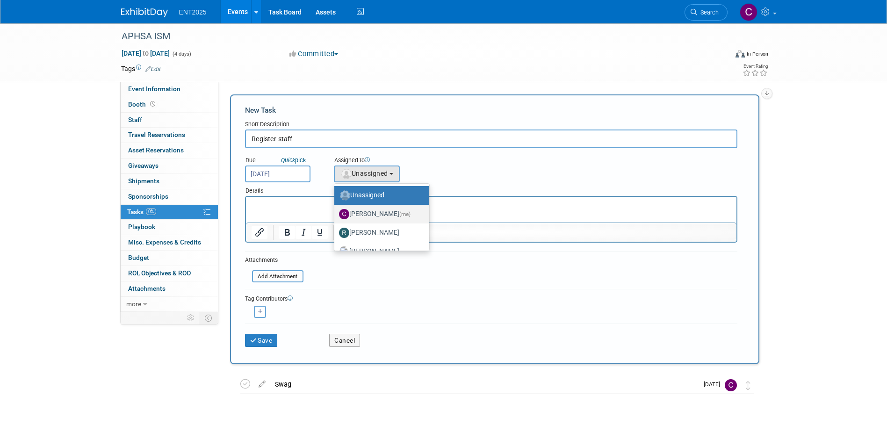
click at [364, 213] on label "[PERSON_NAME] (me)" at bounding box center [379, 214] width 81 height 15
click at [336, 213] on input "[PERSON_NAME] (me)" at bounding box center [333, 213] width 6 height 6
select select "c679912e-9f1b-4cbc-9cec-690f5e98d8db"
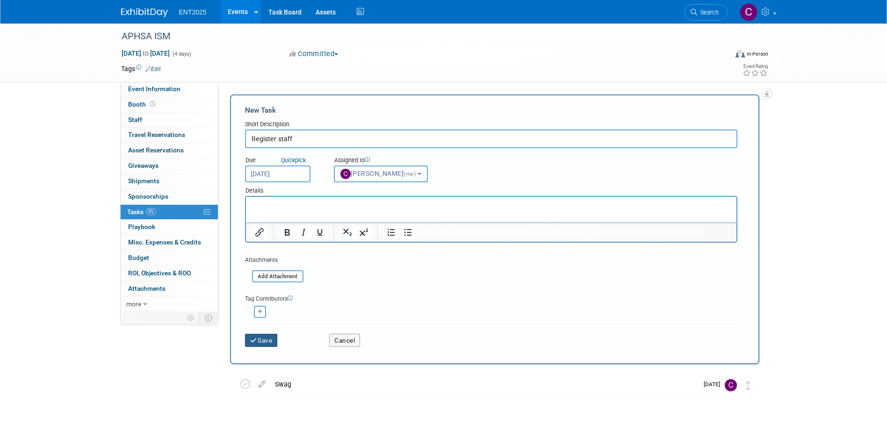
click at [261, 335] on button "Save" at bounding box center [261, 340] width 33 height 13
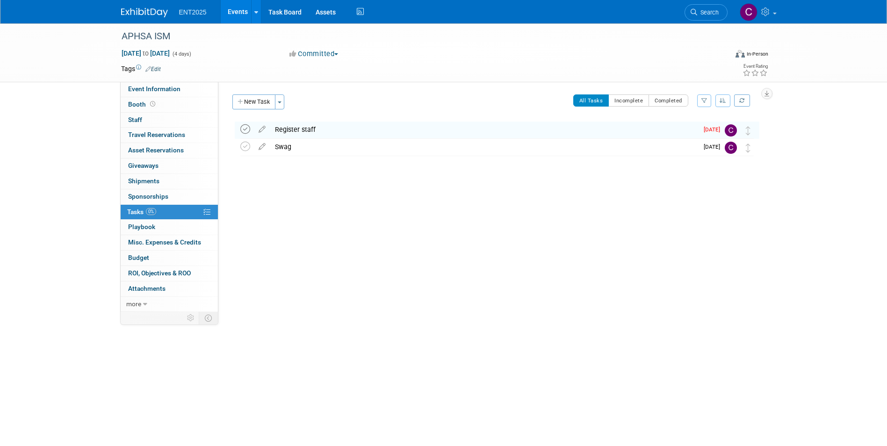
click at [246, 131] on icon at bounding box center [245, 129] width 10 height 10
click at [238, 98] on button "New Task" at bounding box center [253, 101] width 43 height 15
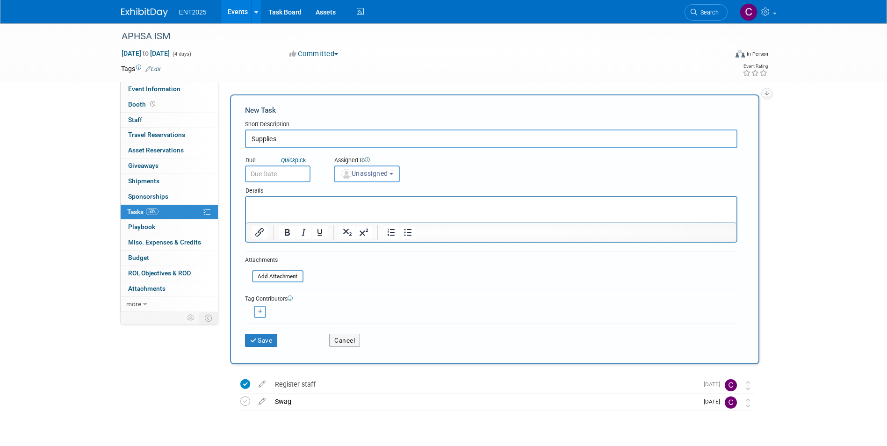
type input "Supplies"
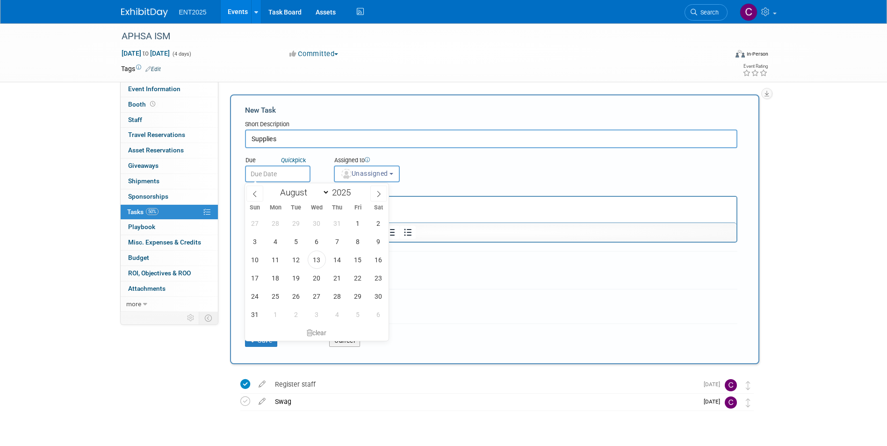
click at [281, 173] on input "text" at bounding box center [277, 174] width 65 height 17
click at [416, 210] on html at bounding box center [491, 203] width 491 height 13
click at [413, 203] on p "Rich Text Area. Press ALT-0 for help." at bounding box center [491, 205] width 480 height 9
click at [378, 194] on icon at bounding box center [379, 194] width 7 height 7
click at [253, 188] on span at bounding box center [255, 194] width 17 height 16
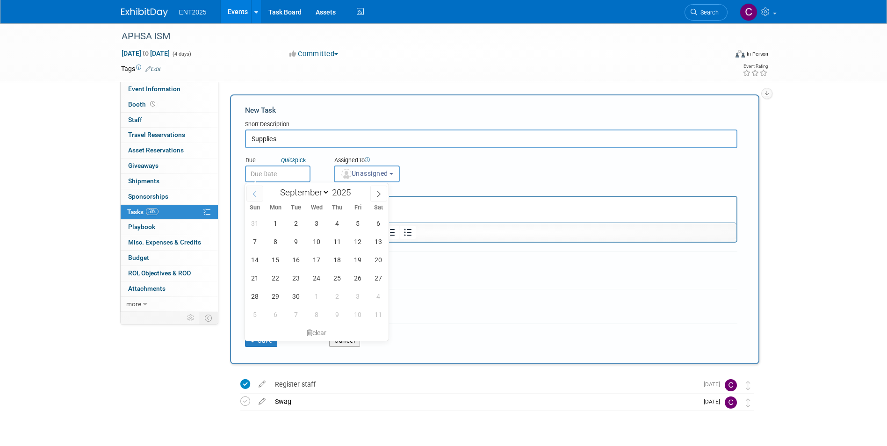
select select "7"
click at [357, 296] on span "29" at bounding box center [358, 296] width 18 height 18
type input "Aug 29, 2025"
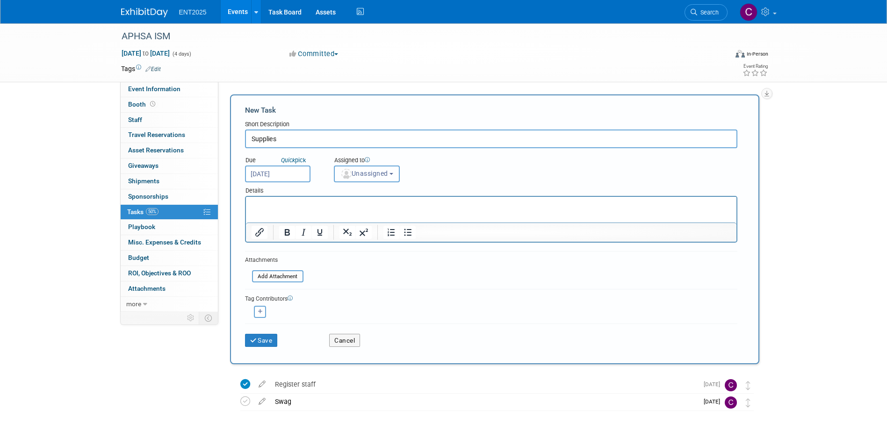
click at [395, 173] on button "Unassigned" at bounding box center [367, 174] width 66 height 17
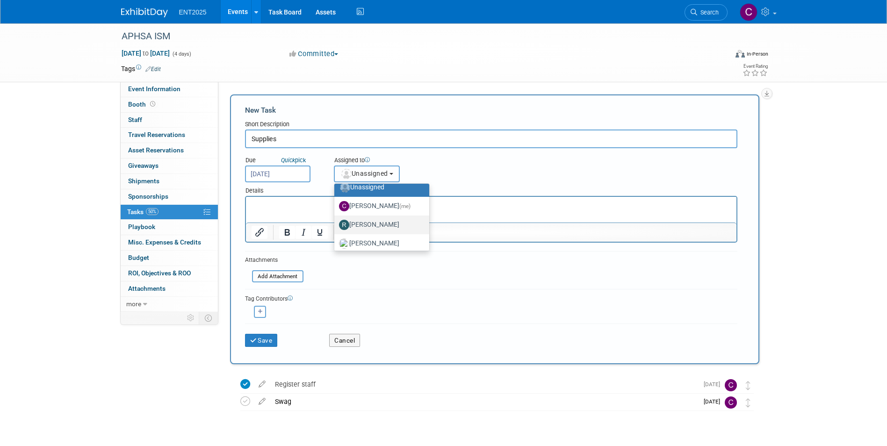
scroll to position [31, 0]
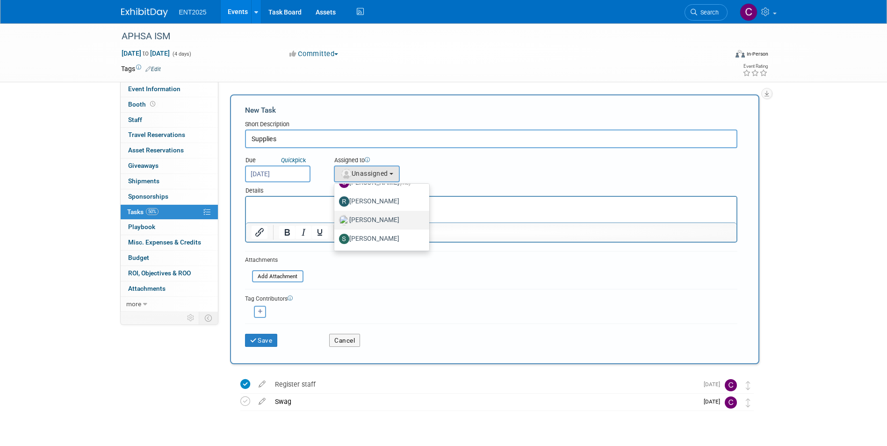
click at [367, 218] on label "[PERSON_NAME]" at bounding box center [379, 220] width 81 height 15
click at [336, 218] on input "[PERSON_NAME]" at bounding box center [333, 219] width 6 height 6
select select "fd414d53-3d64-4b99-a4d4-d4a7ab262892"
click at [258, 308] on button "button" at bounding box center [260, 312] width 12 height 12
select select
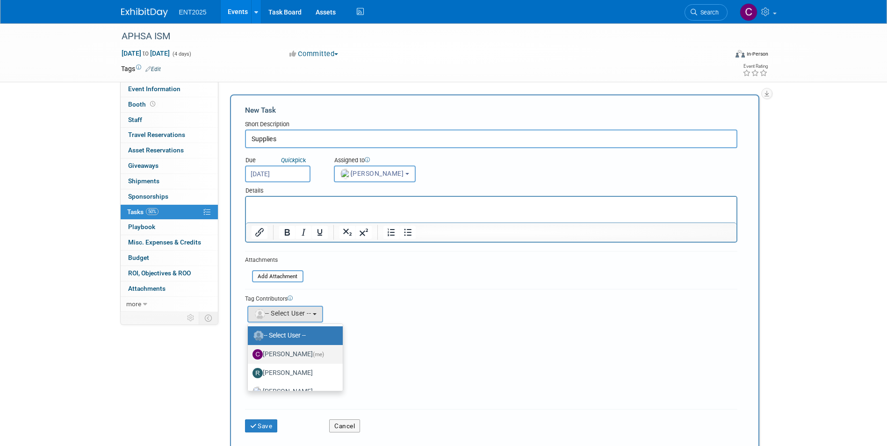
click at [279, 352] on label "[PERSON_NAME] (me)" at bounding box center [293, 354] width 81 height 15
click at [249, 352] on input "[PERSON_NAME] (me)" at bounding box center [246, 353] width 6 height 6
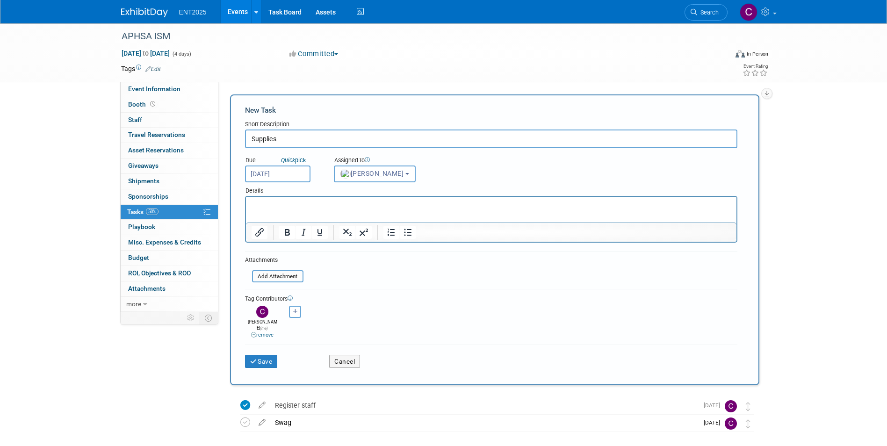
click at [258, 201] on p "Rich Text Area. Press ALT-0 for help." at bounding box center [491, 205] width 480 height 9
click at [262, 355] on button "Save" at bounding box center [261, 361] width 33 height 13
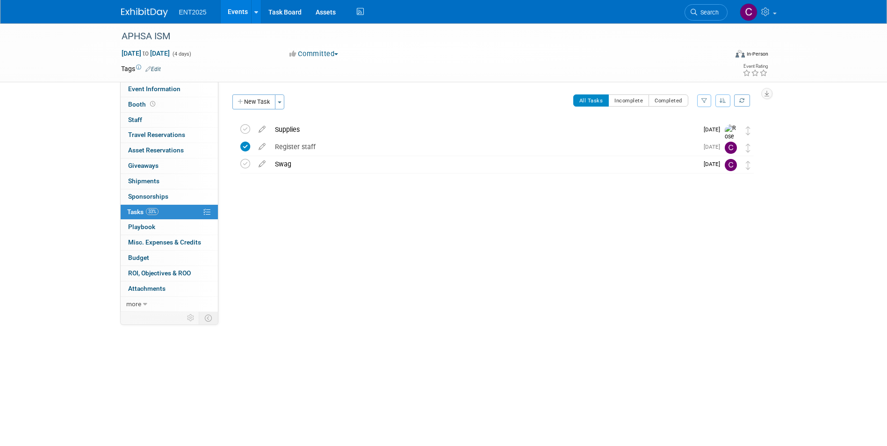
click at [229, 10] on link "Events" at bounding box center [238, 11] width 34 height 23
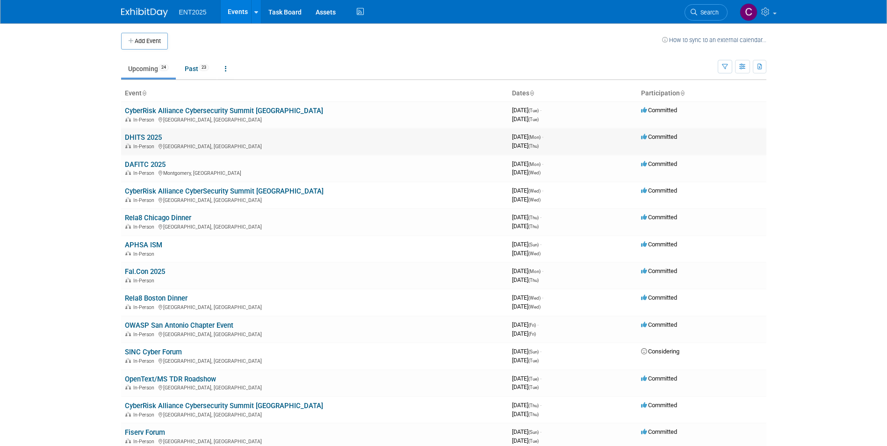
click at [144, 139] on link "DHITS 2025" at bounding box center [143, 137] width 37 height 8
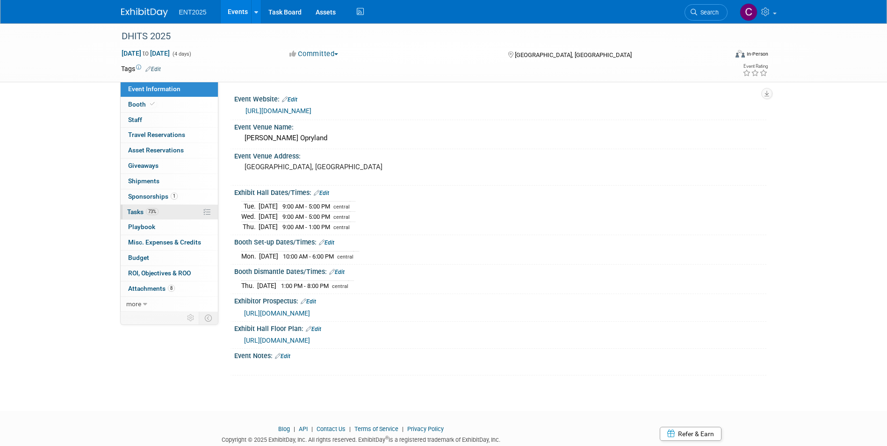
click at [136, 212] on span "Tasks 73%" at bounding box center [142, 211] width 31 height 7
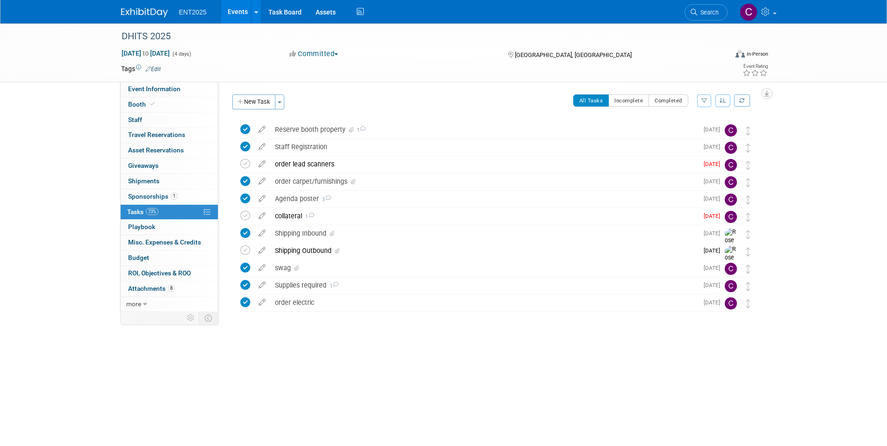
click at [196, 14] on span "ENT2025" at bounding box center [193, 11] width 28 height 7
click at [239, 14] on link "Events" at bounding box center [238, 11] width 34 height 23
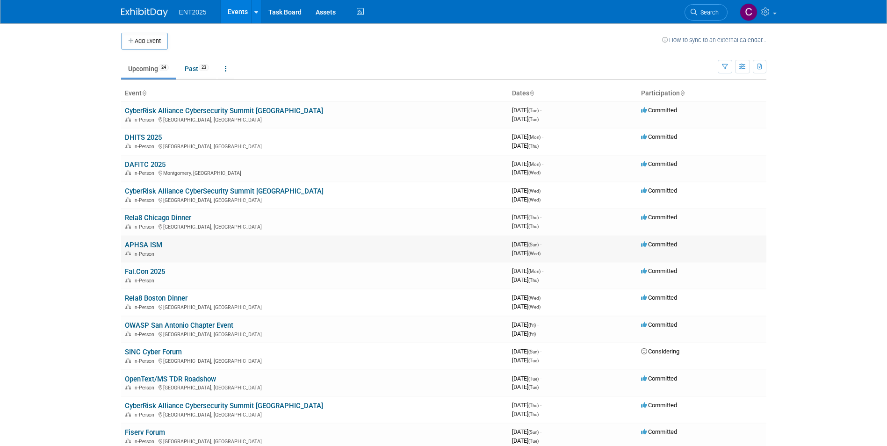
click at [145, 247] on link "APHSA ISM" at bounding box center [143, 245] width 37 height 8
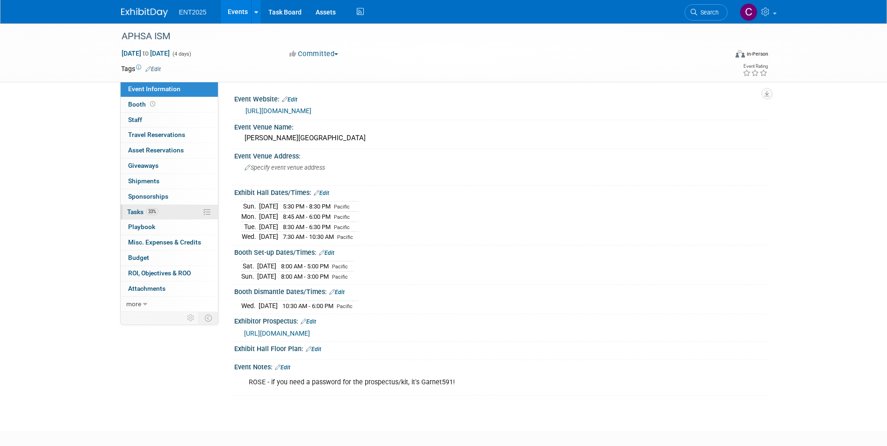
click at [137, 212] on span "Tasks 33%" at bounding box center [142, 211] width 31 height 7
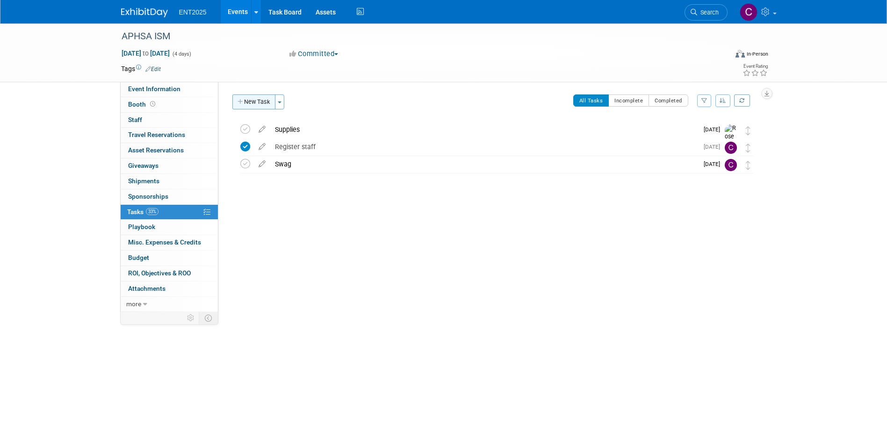
click at [239, 100] on icon "button" at bounding box center [241, 102] width 7 height 6
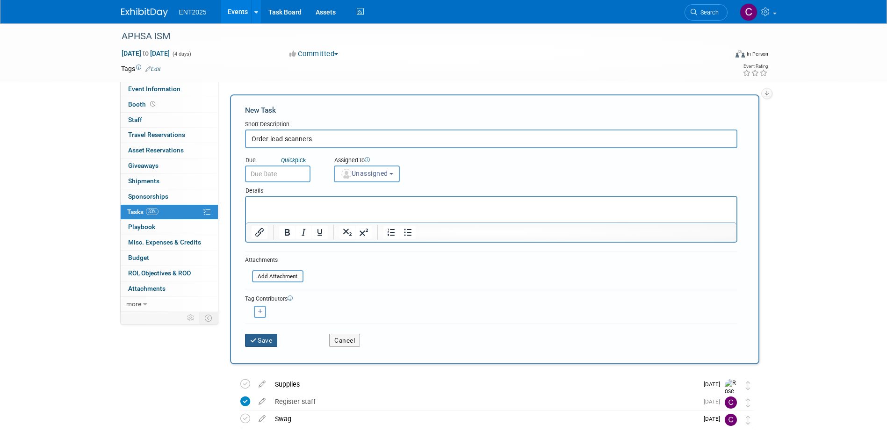
type input "Order lead scanners"
click at [269, 342] on button "Save" at bounding box center [261, 340] width 33 height 13
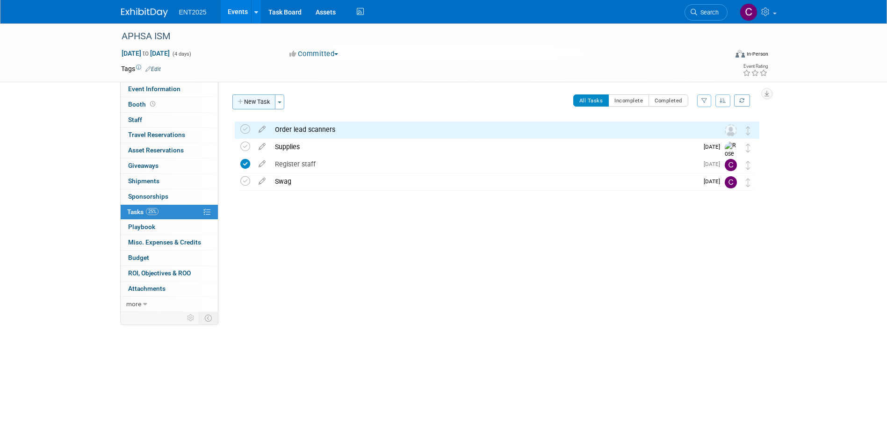
click at [240, 101] on icon "button" at bounding box center [241, 102] width 7 height 6
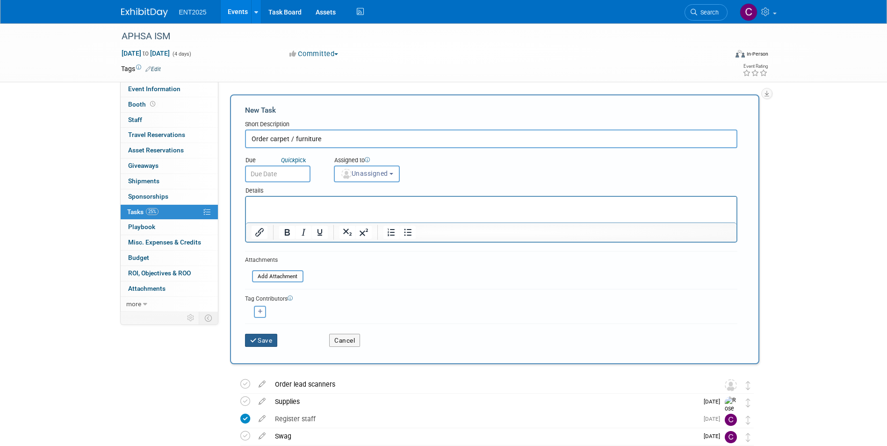
type input "Order carpet / furniture"
click at [261, 338] on button "Save" at bounding box center [261, 340] width 33 height 13
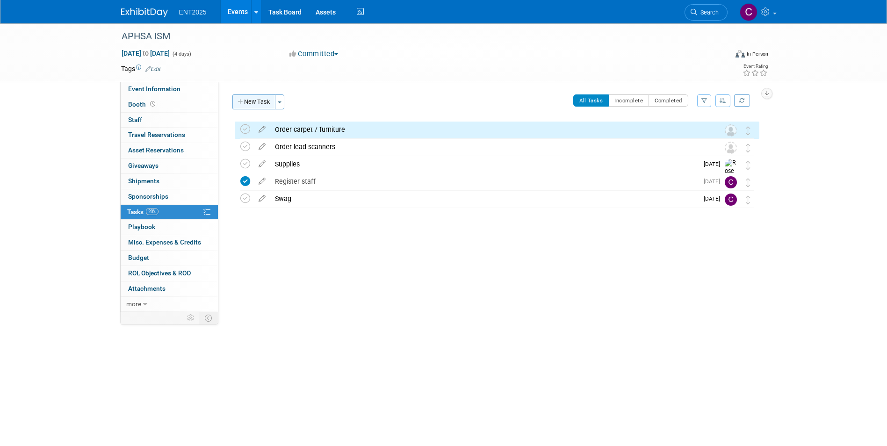
click at [252, 100] on button "New Task" at bounding box center [253, 101] width 43 height 15
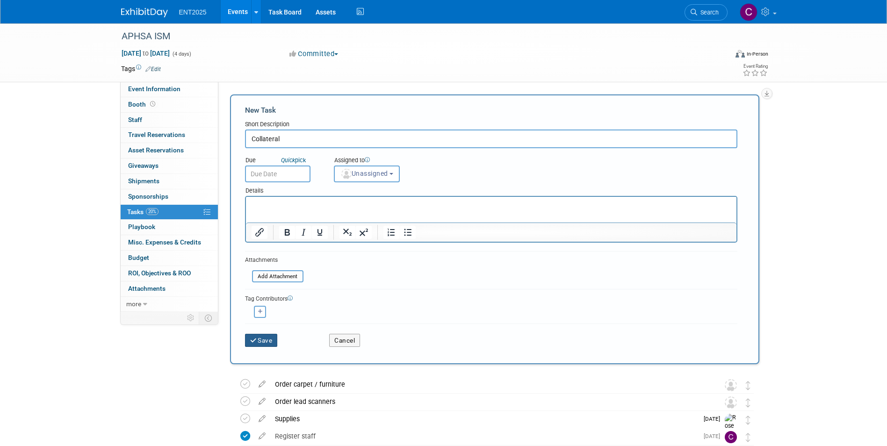
type input "Collateral"
click at [266, 343] on button "Save" at bounding box center [261, 340] width 33 height 13
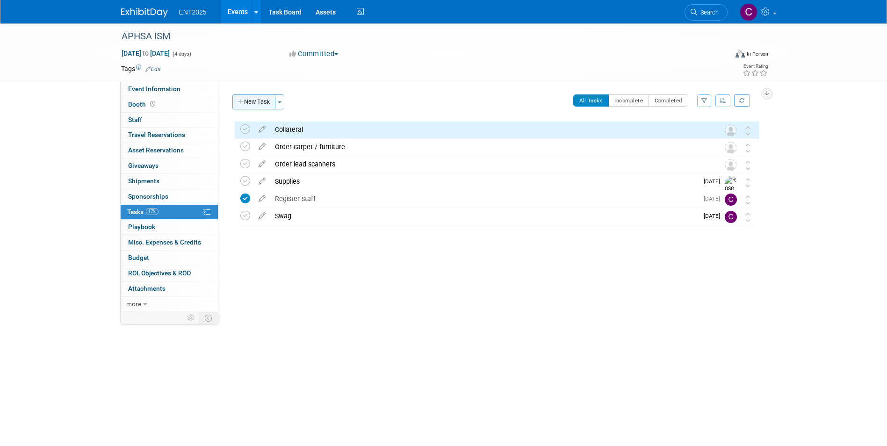
click at [247, 99] on button "New Task" at bounding box center [253, 101] width 43 height 15
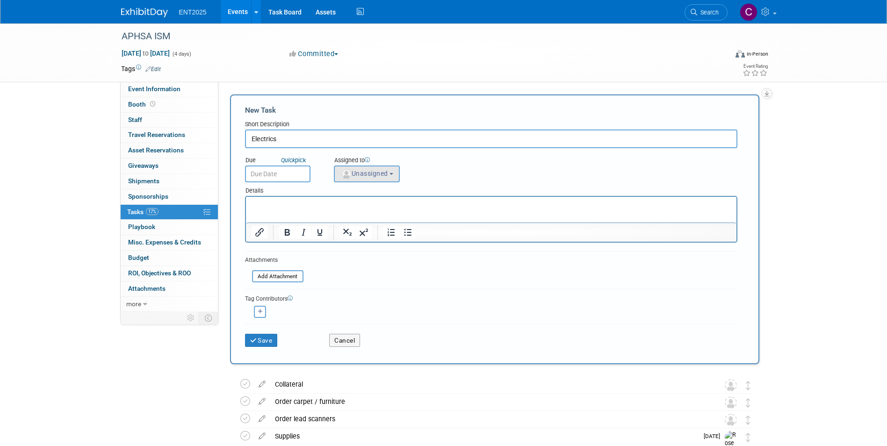
type input "Electrics"
click at [388, 174] on span "Unassigned" at bounding box center [365, 173] width 48 height 7
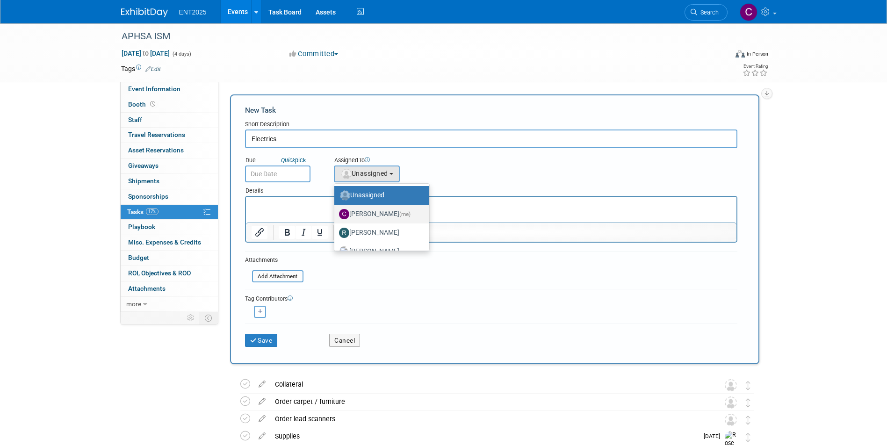
click at [378, 210] on label "[PERSON_NAME] (me)" at bounding box center [379, 214] width 81 height 15
click at [336, 210] on input "[PERSON_NAME] (me)" at bounding box center [333, 213] width 6 height 6
select select "c679912e-9f1b-4cbc-9cec-690f5e98d8db"
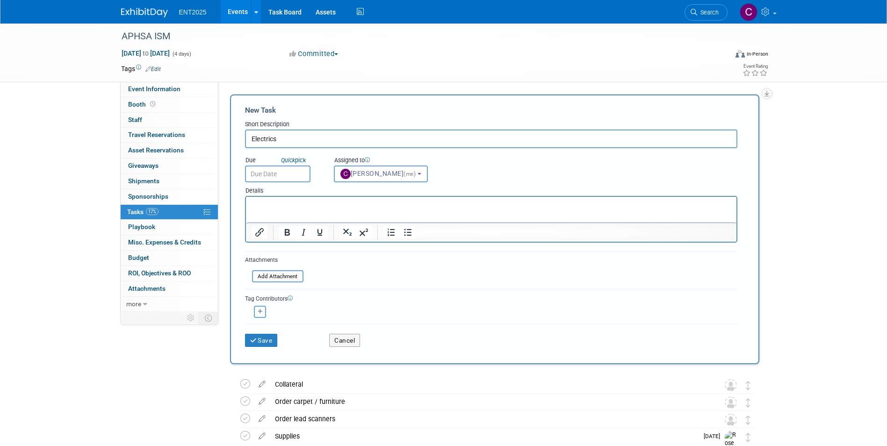
click at [258, 309] on icon "button" at bounding box center [260, 311] width 5 height 5
select select
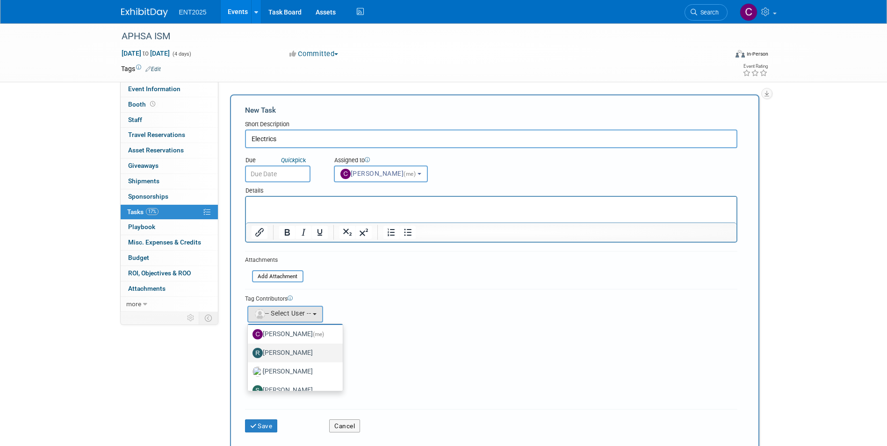
scroll to position [31, 0]
click at [281, 355] on label "[PERSON_NAME]" at bounding box center [293, 360] width 81 height 15
click at [249, 356] on input "[PERSON_NAME]" at bounding box center [246, 359] width 6 height 6
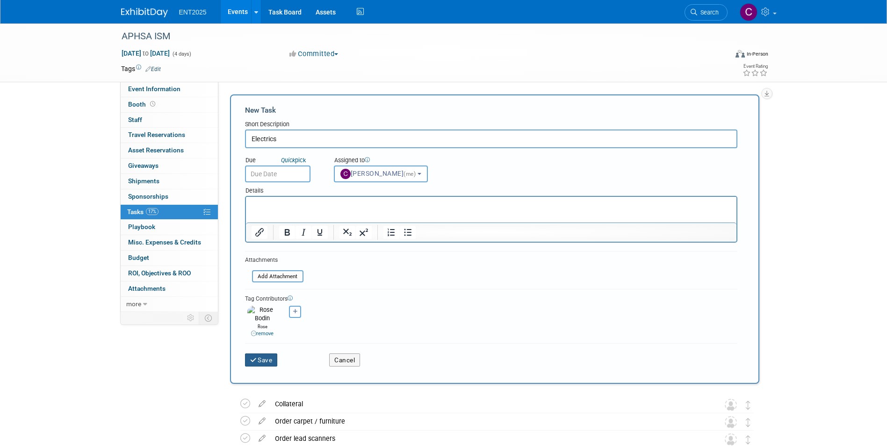
click at [260, 354] on button "Save" at bounding box center [261, 360] width 33 height 13
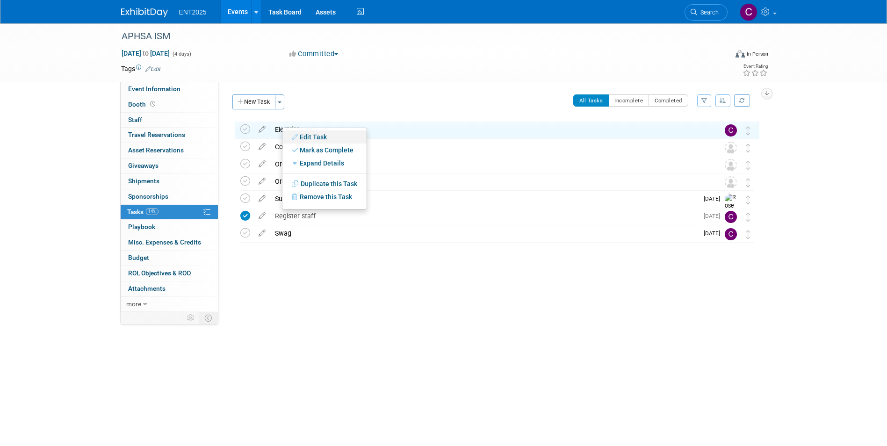
click at [311, 136] on link "Edit Task" at bounding box center [325, 137] width 84 height 13
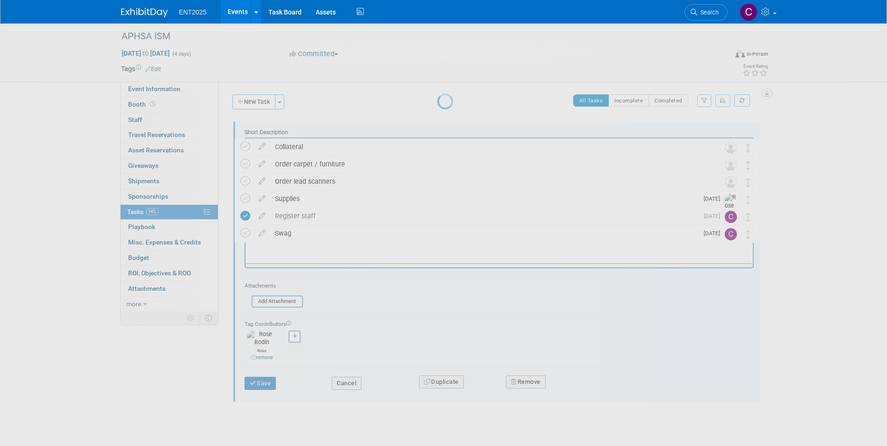
scroll to position [0, 0]
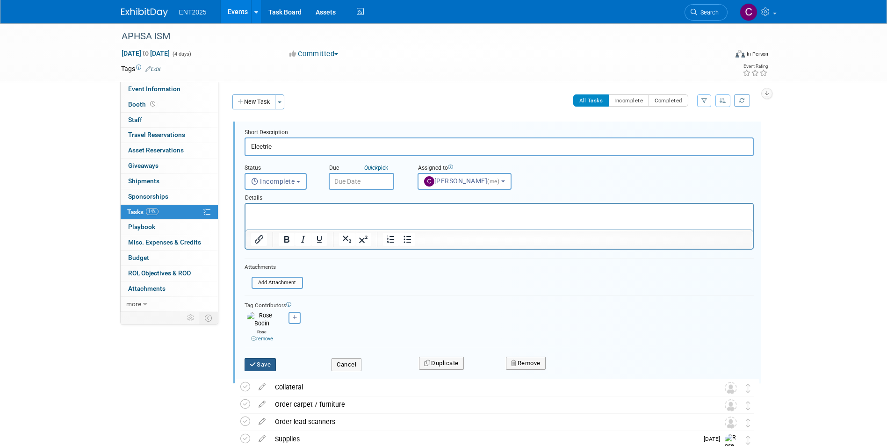
type input "Electric"
click at [259, 358] on button "Save" at bounding box center [261, 364] width 32 height 13
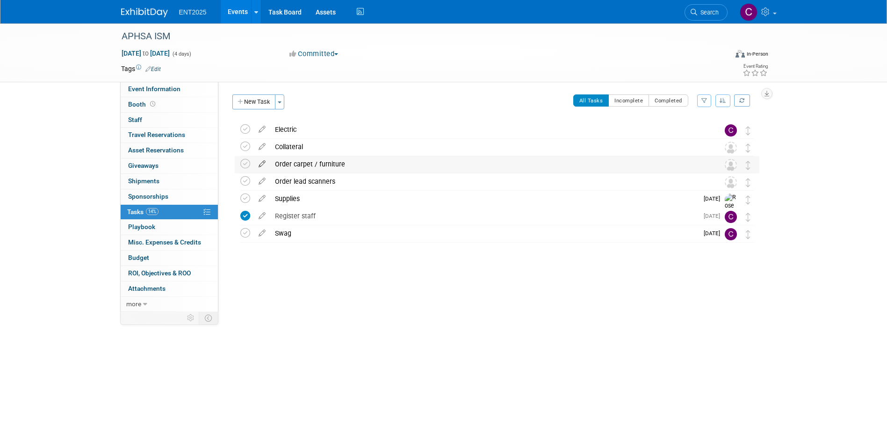
click at [262, 163] on icon at bounding box center [262, 162] width 16 height 12
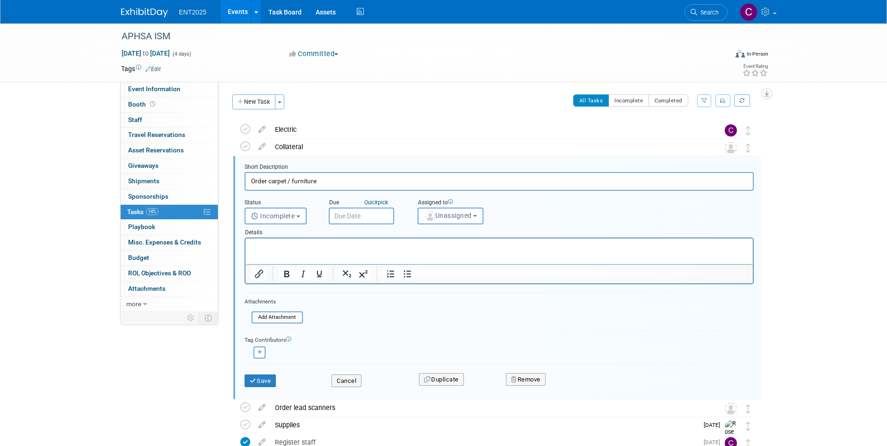
scroll to position [19, 0]
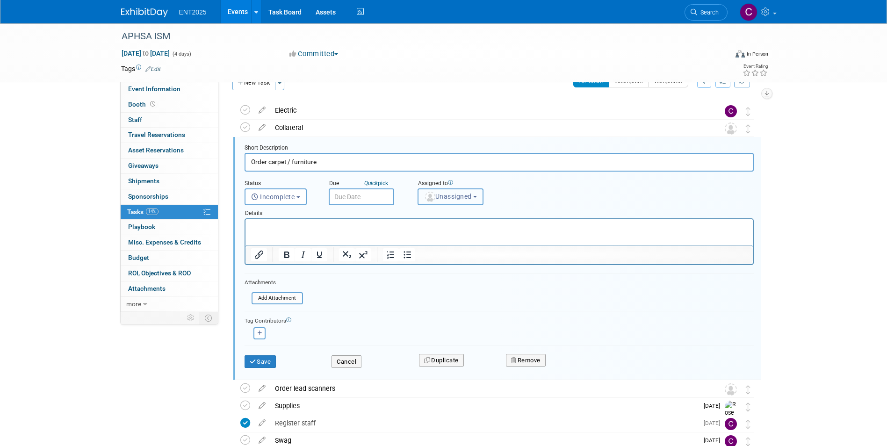
click at [481, 196] on button "Unassigned" at bounding box center [451, 197] width 66 height 17
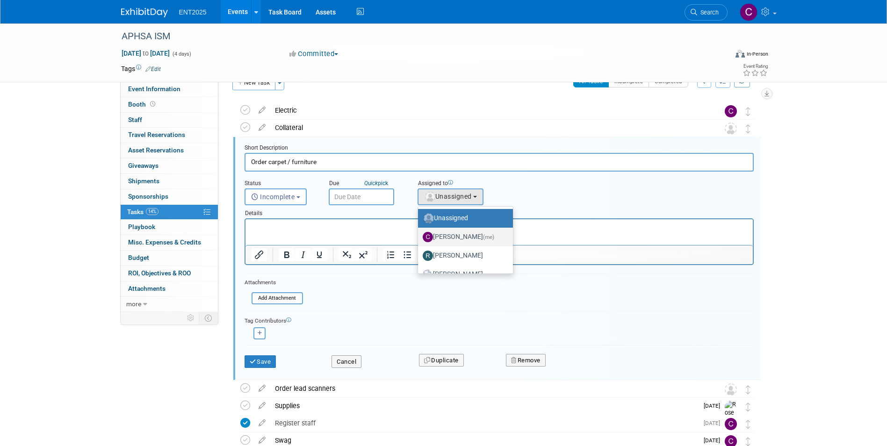
drag, startPoint x: 463, startPoint y: 238, endPoint x: 450, endPoint y: 245, distance: 14.0
click at [462, 238] on label "[PERSON_NAME] (me)" at bounding box center [463, 237] width 81 height 15
click at [420, 238] on input "[PERSON_NAME] (me)" at bounding box center [417, 236] width 6 height 6
select select "c679912e-9f1b-4cbc-9cec-690f5e98d8db"
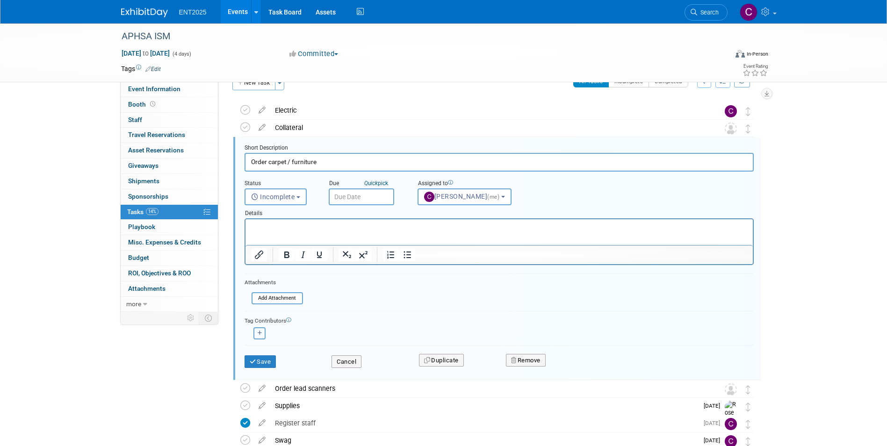
click at [258, 335] on icon "button" at bounding box center [260, 333] width 5 height 5
select select
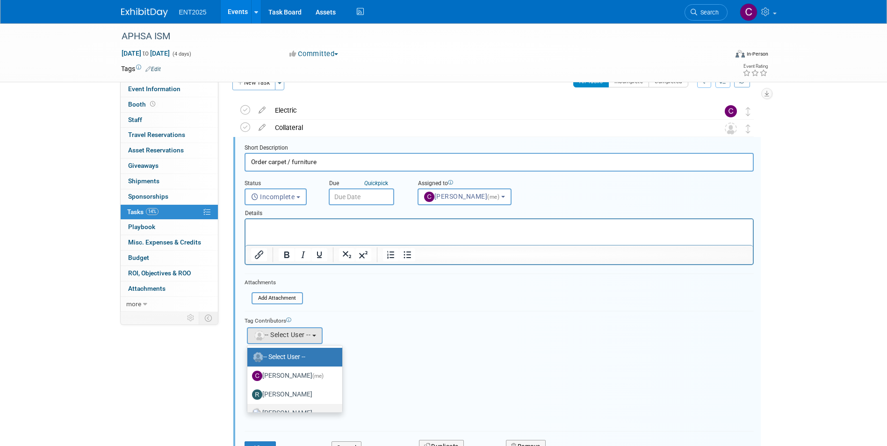
scroll to position [31, 0]
click at [277, 380] on label "[PERSON_NAME]" at bounding box center [292, 382] width 81 height 15
click at [249, 380] on input "[PERSON_NAME]" at bounding box center [246, 381] width 6 height 6
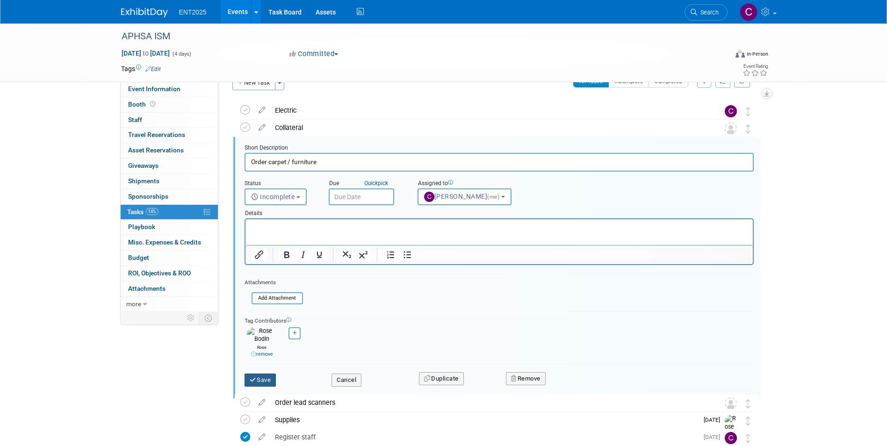
click at [266, 374] on button "Save" at bounding box center [261, 380] width 32 height 13
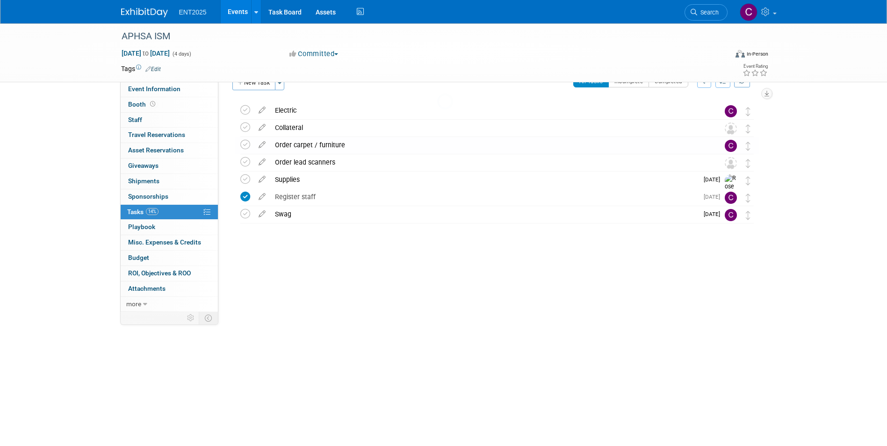
scroll to position [0, 0]
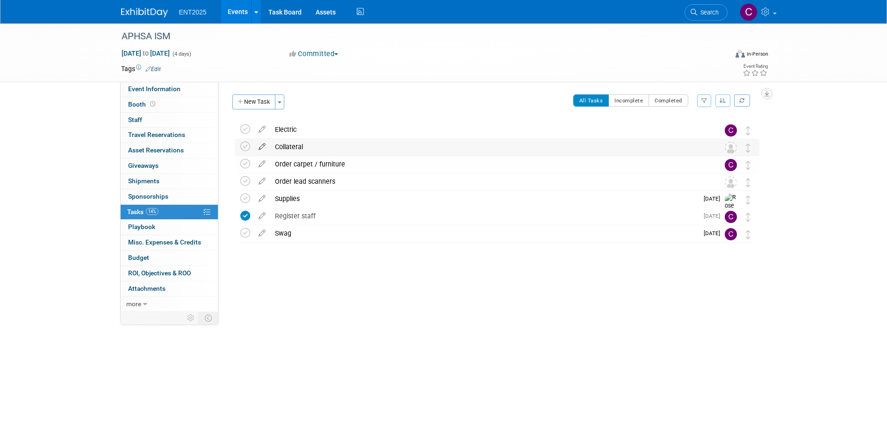
click at [261, 145] on icon at bounding box center [262, 145] width 16 height 12
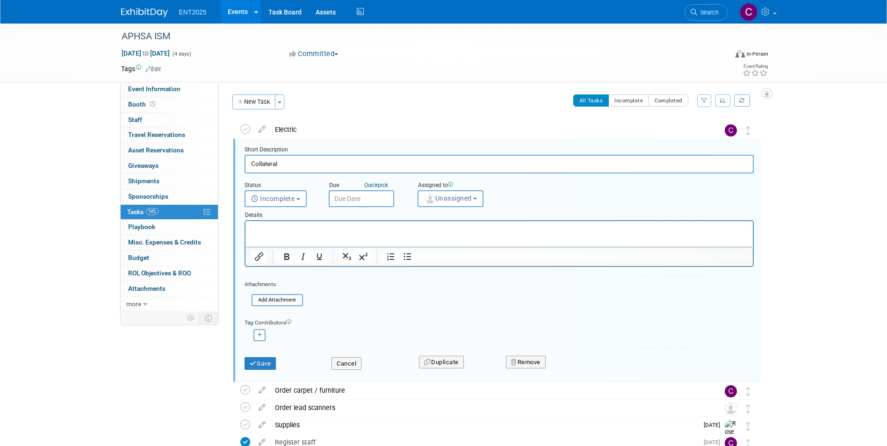
scroll to position [2, 0]
click at [479, 195] on button "Unassigned" at bounding box center [451, 197] width 66 height 17
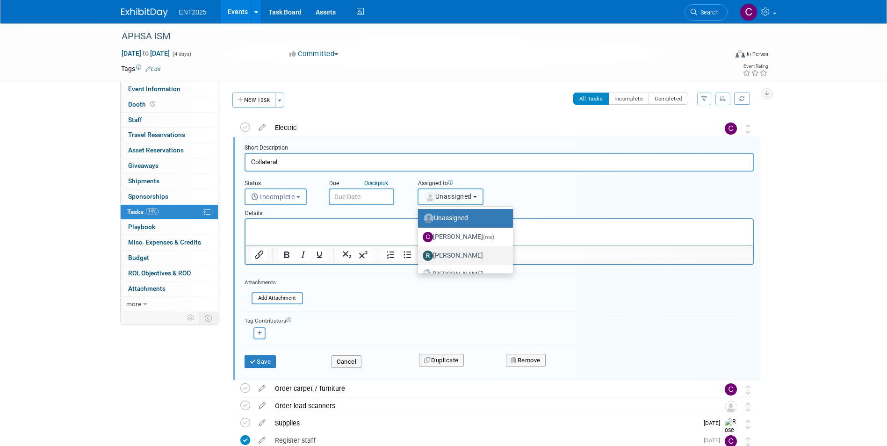
scroll to position [31, 0]
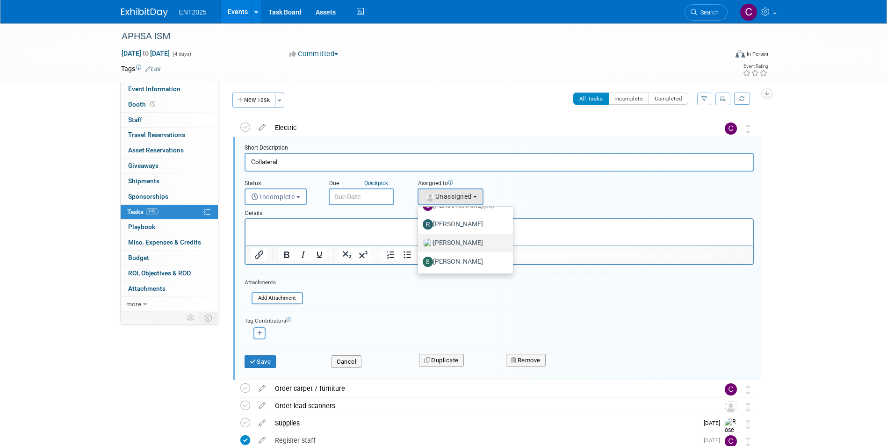
click at [448, 243] on label "[PERSON_NAME]" at bounding box center [463, 243] width 81 height 15
click at [420, 243] on input "[PERSON_NAME]" at bounding box center [417, 242] width 6 height 6
select select "fd414d53-3d64-4b99-a4d4-d4a7ab262892"
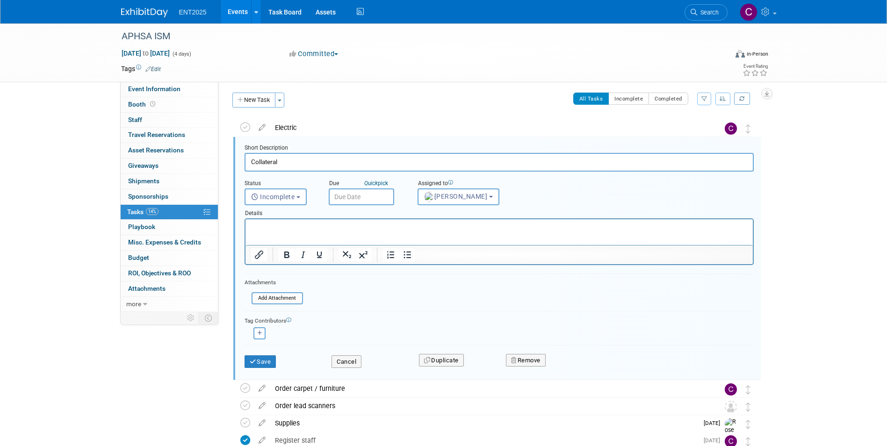
click at [274, 230] on p "Rich Text Area. Press ALT-0 for help." at bounding box center [499, 227] width 497 height 9
click at [258, 334] on icon "button" at bounding box center [260, 333] width 5 height 5
select select
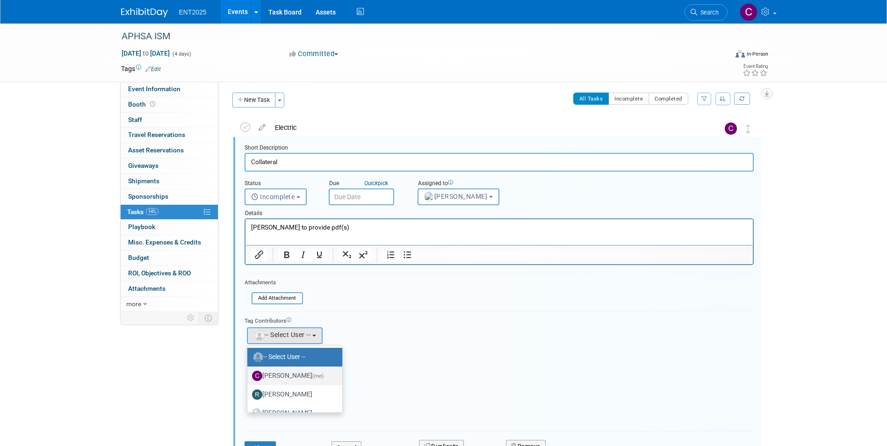
click at [284, 377] on label "[PERSON_NAME] (me)" at bounding box center [292, 376] width 81 height 15
click at [249, 377] on input "[PERSON_NAME] (me)" at bounding box center [246, 375] width 6 height 6
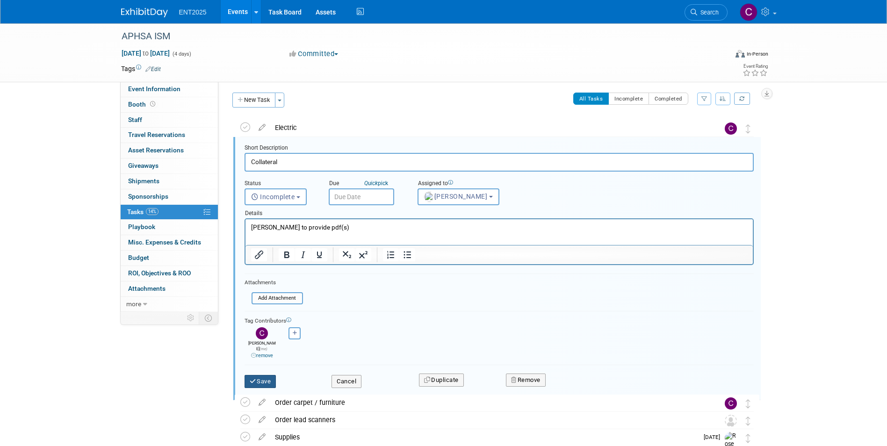
click at [258, 375] on button "Save" at bounding box center [261, 381] width 32 height 13
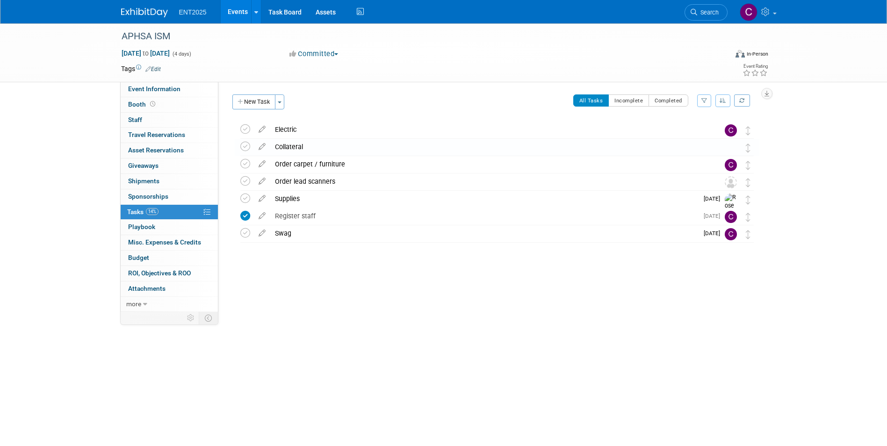
scroll to position [0, 0]
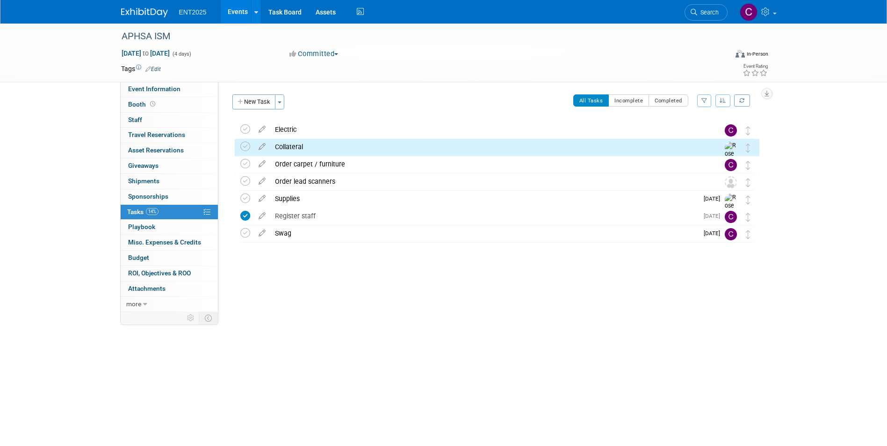
click at [281, 127] on div "Electric" at bounding box center [488, 130] width 436 height 16
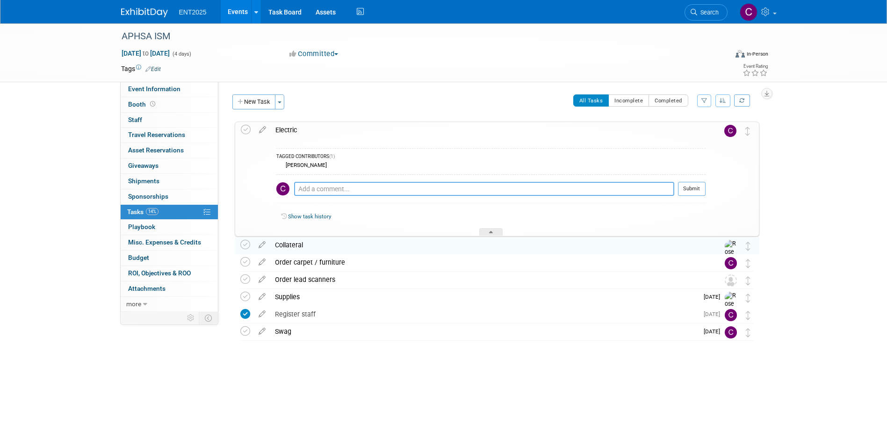
click at [303, 189] on textarea at bounding box center [484, 189] width 380 height 14
click at [299, 100] on div "All Tasks Incomplete Completed Filter by Assignee -- Select Assignee -- All una…" at bounding box center [525, 104] width 470 height 20
click at [249, 47] on div "APHSA ISM" at bounding box center [417, 35] width 607 height 25
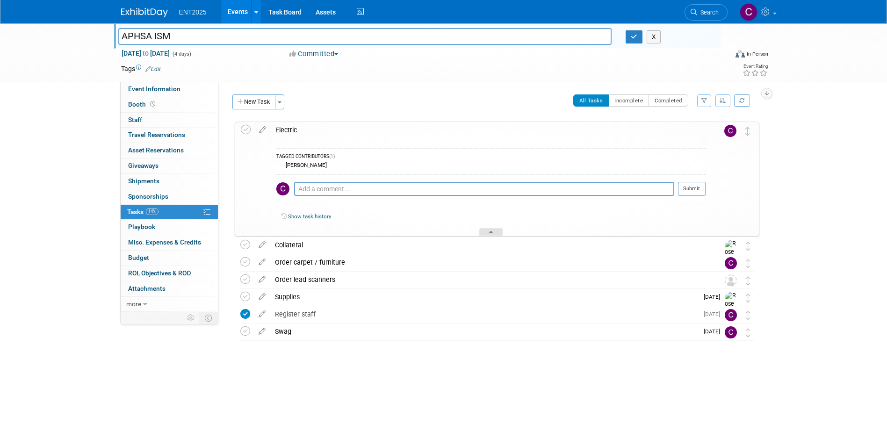
click at [493, 230] on div at bounding box center [490, 232] width 23 height 8
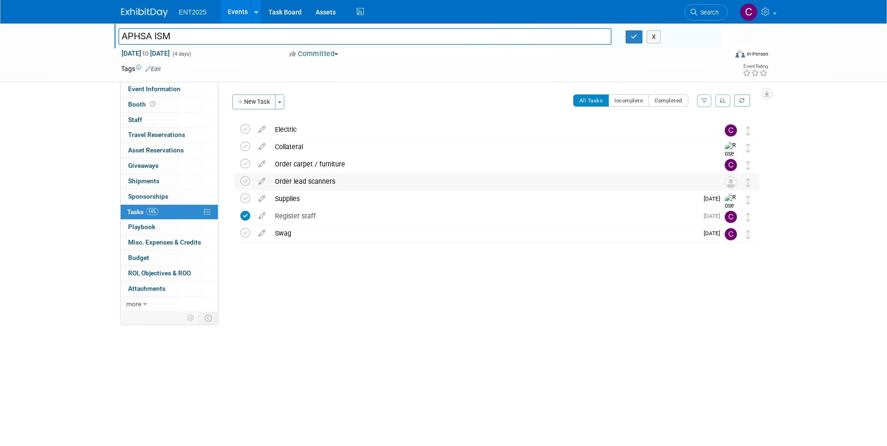
click at [314, 176] on div "Order lead scanners" at bounding box center [488, 182] width 436 height 16
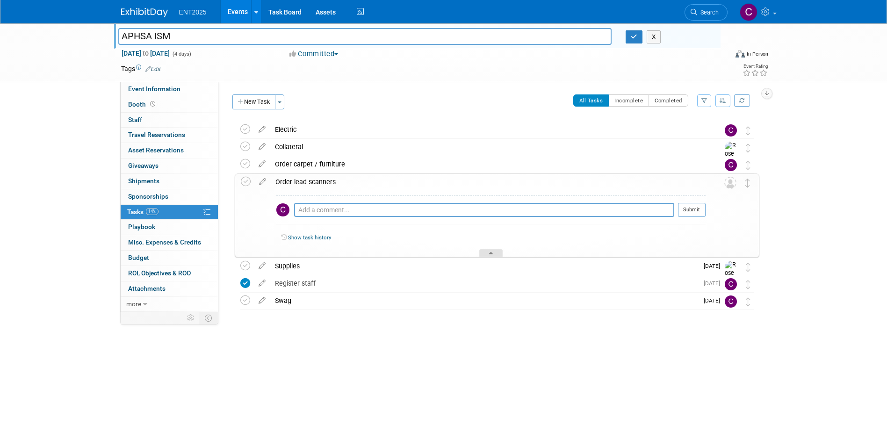
click at [488, 253] on div at bounding box center [490, 253] width 23 height 8
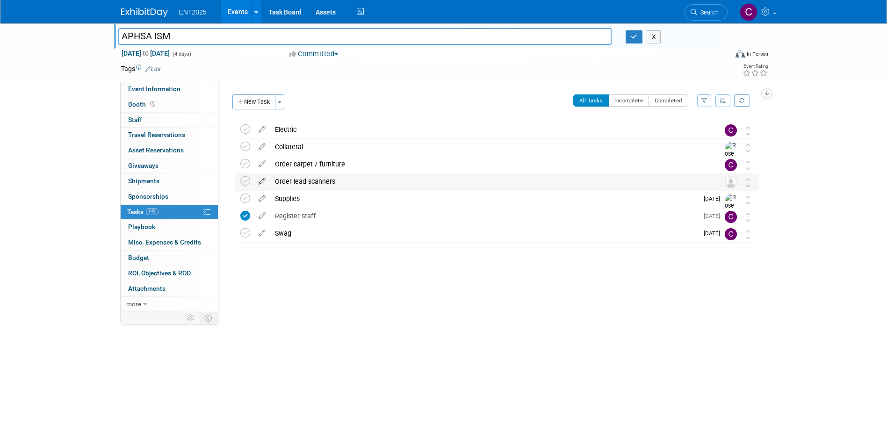
click at [259, 179] on icon at bounding box center [262, 180] width 16 height 12
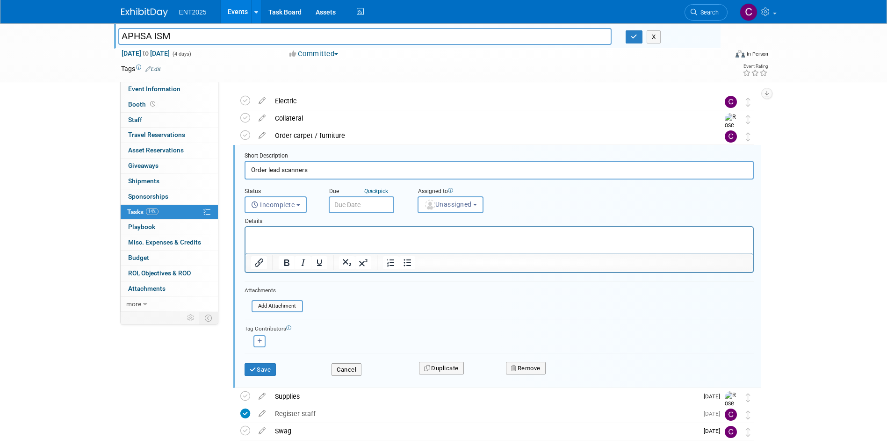
scroll to position [36, 0]
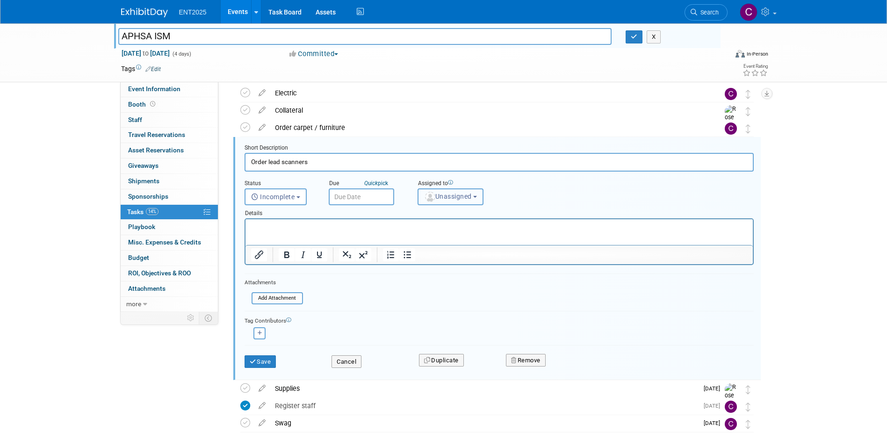
click at [477, 197] on b "button" at bounding box center [475, 197] width 4 height 2
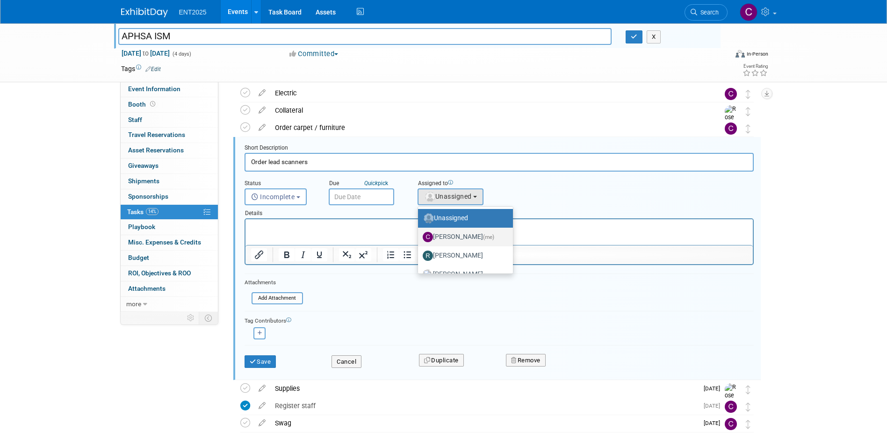
click at [472, 238] on label "[PERSON_NAME] (me)" at bounding box center [463, 237] width 81 height 15
click at [420, 238] on input "[PERSON_NAME] (me)" at bounding box center [417, 236] width 6 height 6
select select "c679912e-9f1b-4cbc-9cec-690f5e98d8db"
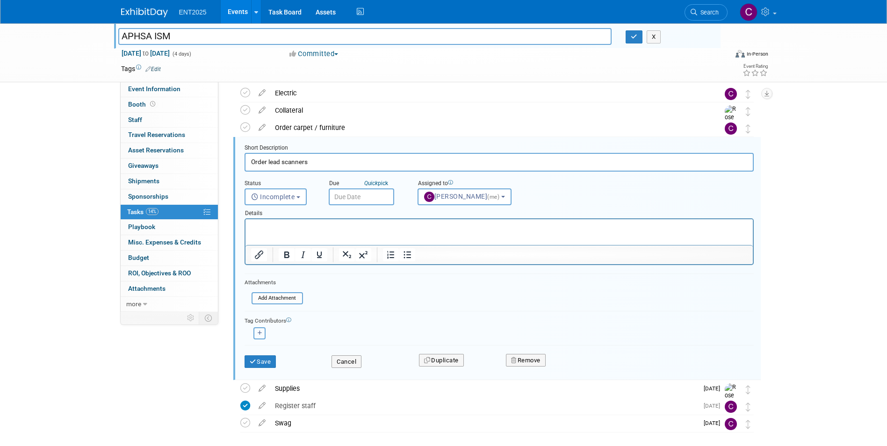
click at [259, 332] on icon "button" at bounding box center [260, 333] width 5 height 5
select select
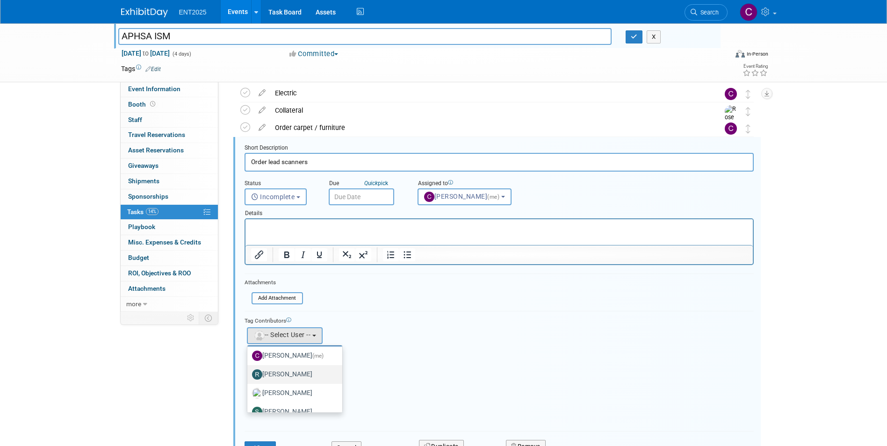
scroll to position [31, 0]
click at [276, 383] on label "[PERSON_NAME]" at bounding box center [292, 382] width 81 height 15
click at [249, 383] on input "[PERSON_NAME]" at bounding box center [246, 381] width 6 height 6
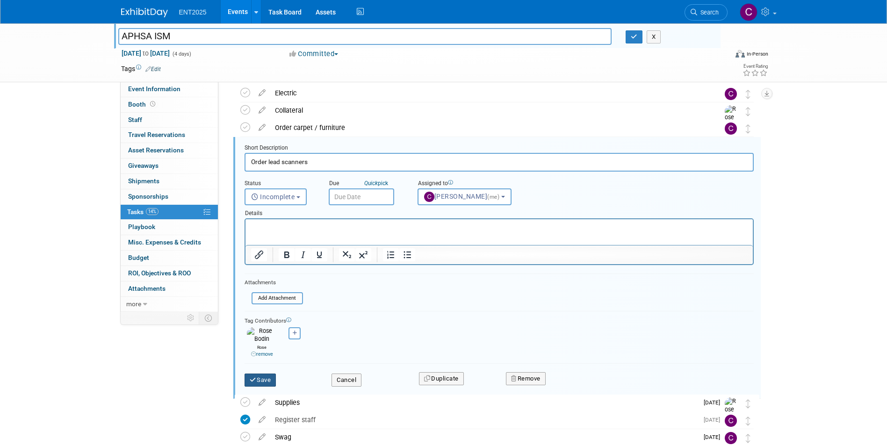
click at [266, 374] on button "Save" at bounding box center [261, 380] width 32 height 13
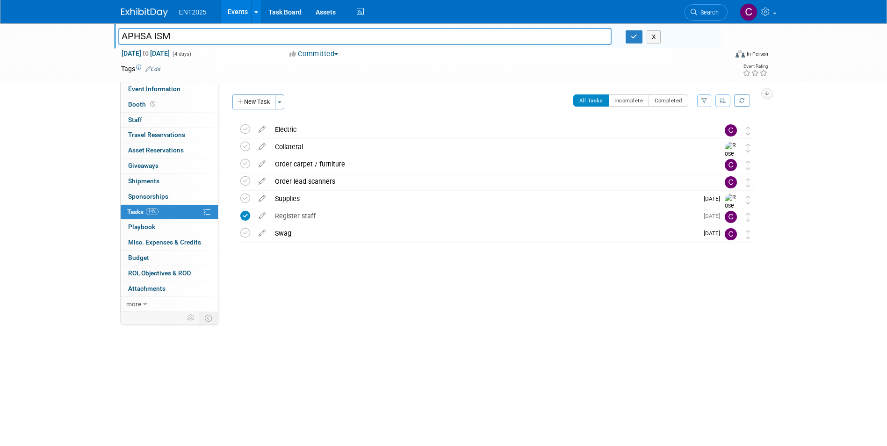
scroll to position [0, 0]
click at [239, 103] on icon "button" at bounding box center [241, 102] width 7 height 6
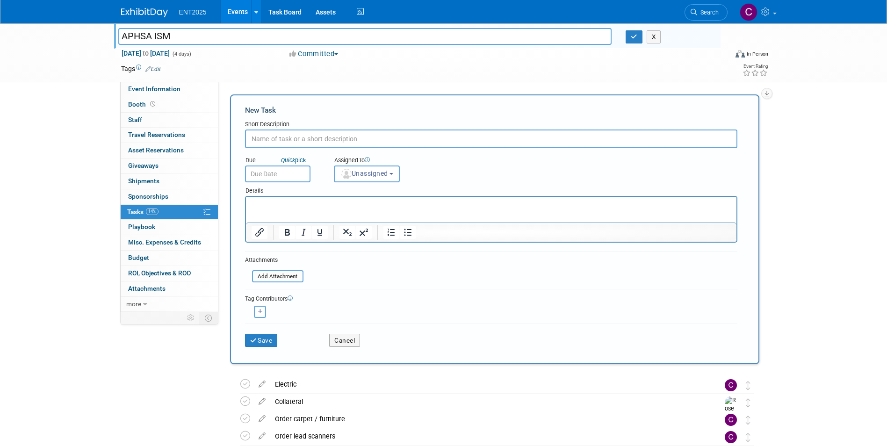
click at [278, 133] on input "text" at bounding box center [491, 139] width 493 height 19
type input "r"
type input "c"
click at [350, 348] on div "Save Cancel" at bounding box center [491, 339] width 493 height 30
click at [349, 343] on button "Cancel" at bounding box center [344, 340] width 31 height 13
